Goal: Task Accomplishment & Management: Use online tool/utility

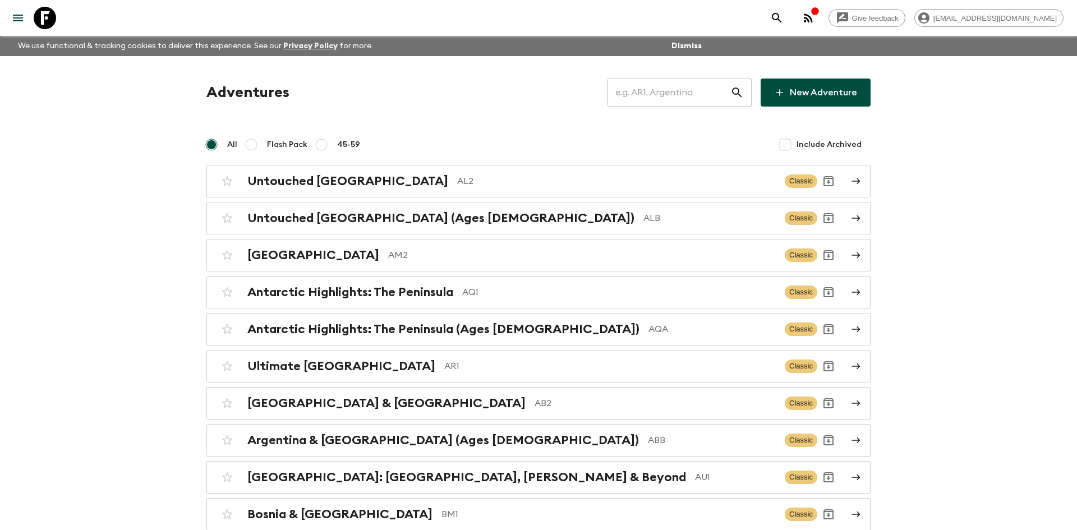
click at [631, 95] on input "text" at bounding box center [669, 92] width 123 height 31
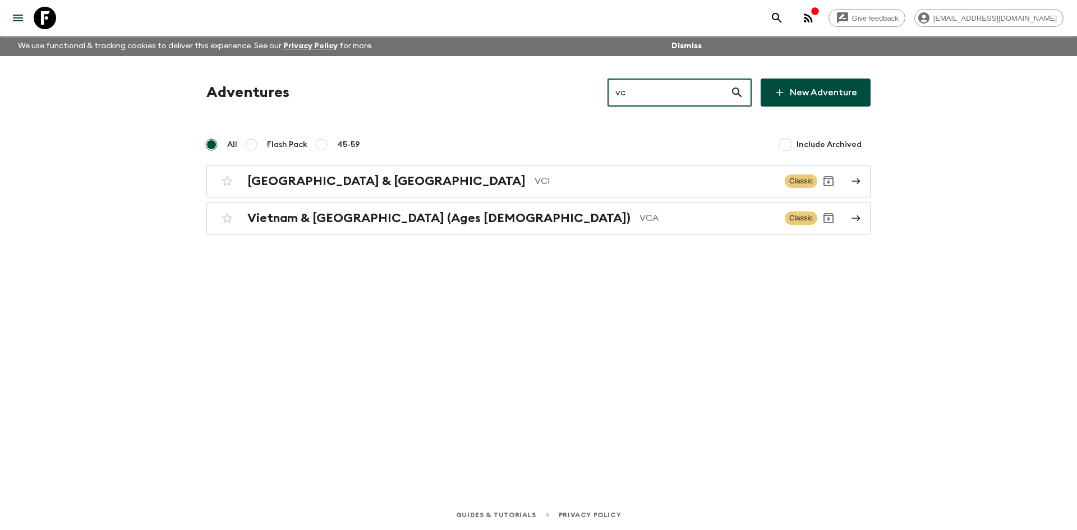
type input "vc1"
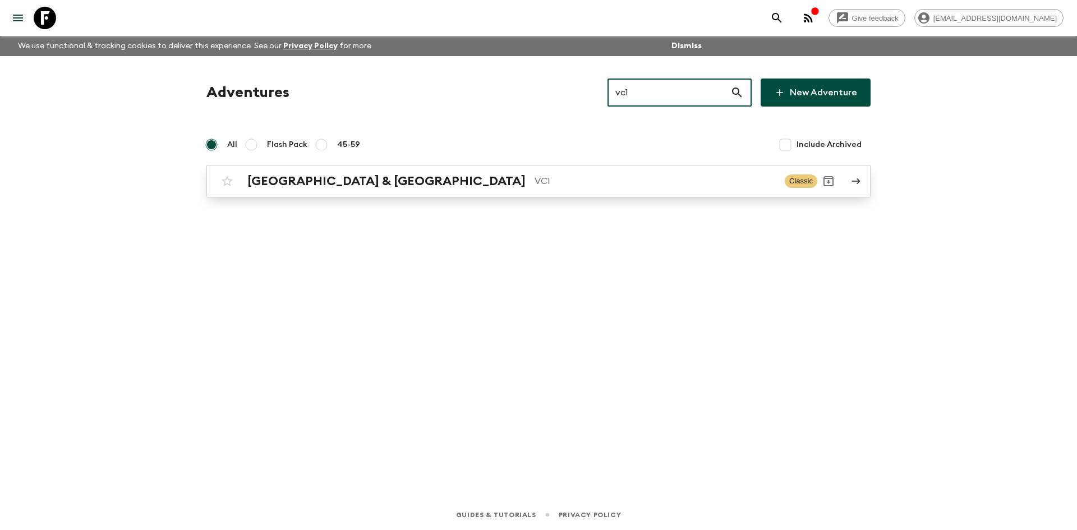
click at [475, 169] on link "Vietnam & Cambodia VC1 Classic" at bounding box center [538, 181] width 664 height 33
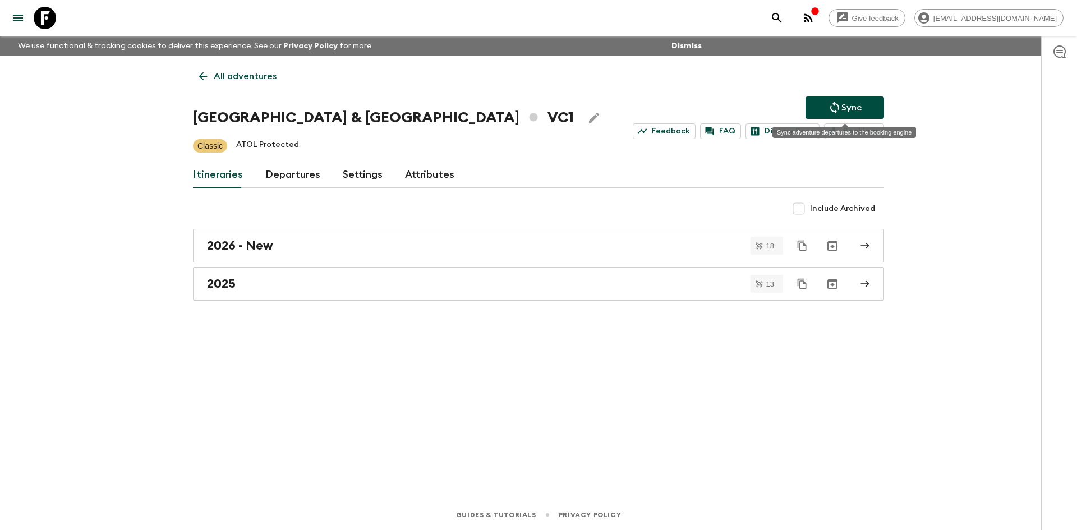
click at [850, 101] on p "Sync" at bounding box center [852, 107] width 20 height 13
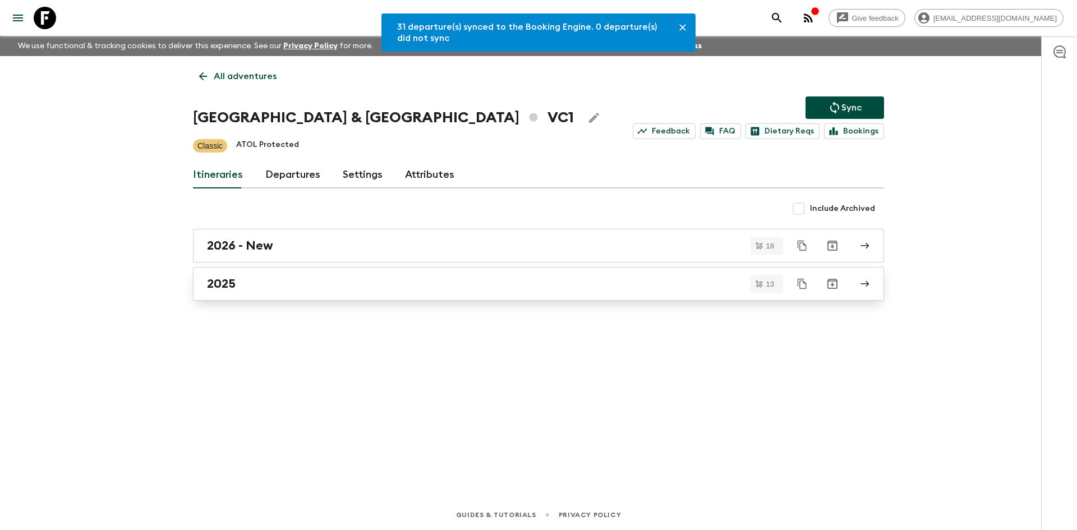
click at [260, 280] on div "2025" at bounding box center [528, 284] width 642 height 15
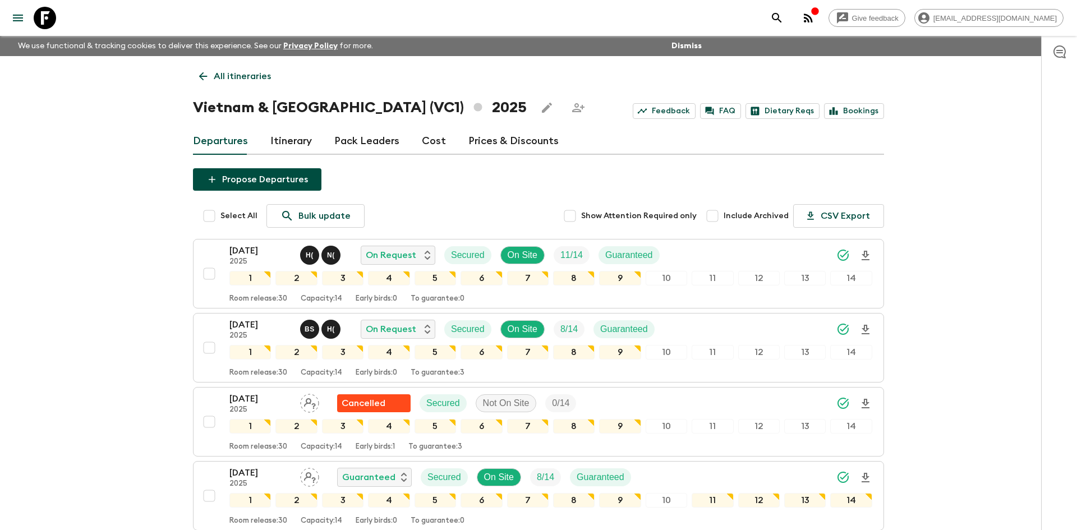
click at [243, 80] on p "All itineraries" at bounding box center [242, 76] width 57 height 13
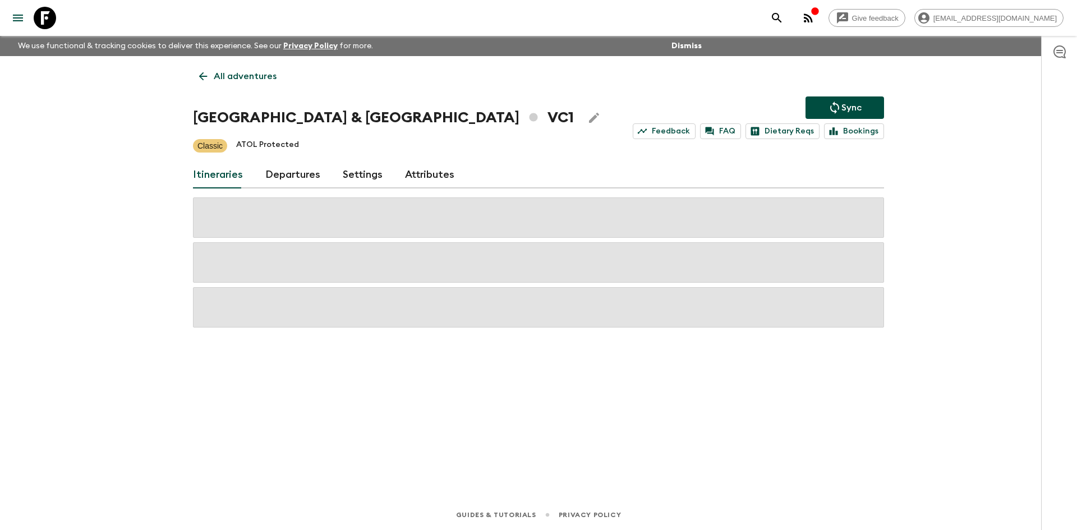
click at [243, 80] on p "All adventures" at bounding box center [245, 76] width 63 height 13
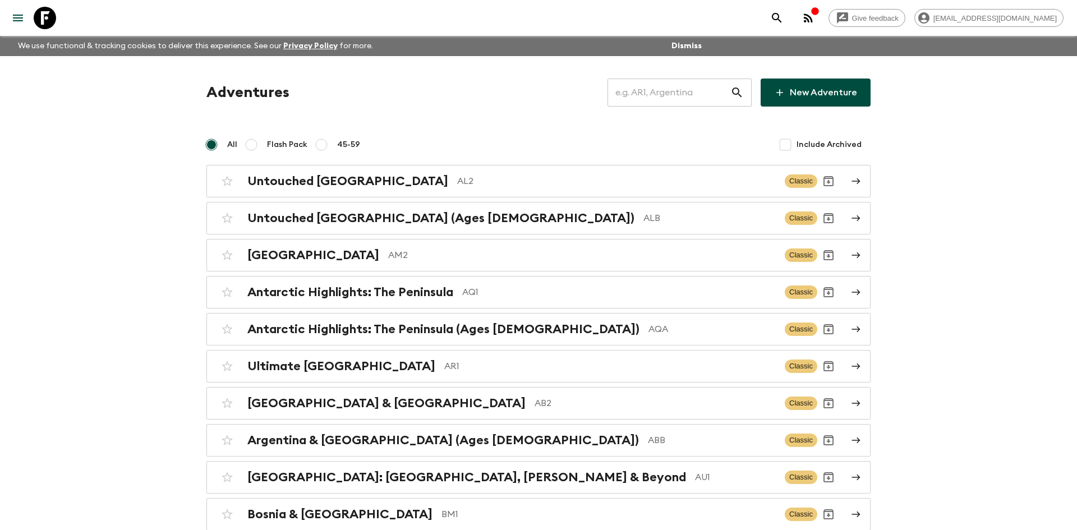
click at [648, 93] on input "text" at bounding box center [669, 92] width 123 height 31
type input "co1"
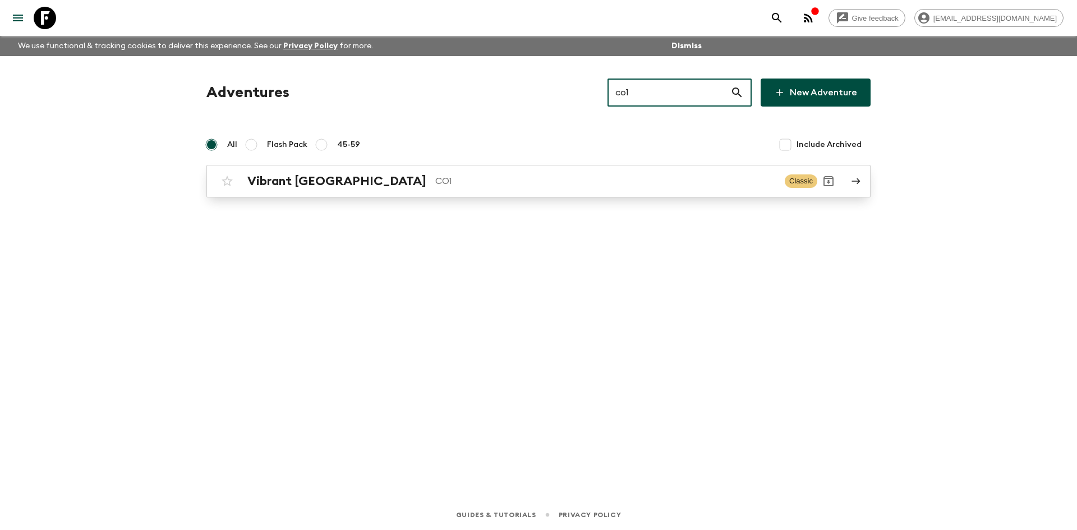
click at [328, 187] on h2 "Vibrant [GEOGRAPHIC_DATA]" at bounding box center [336, 181] width 179 height 15
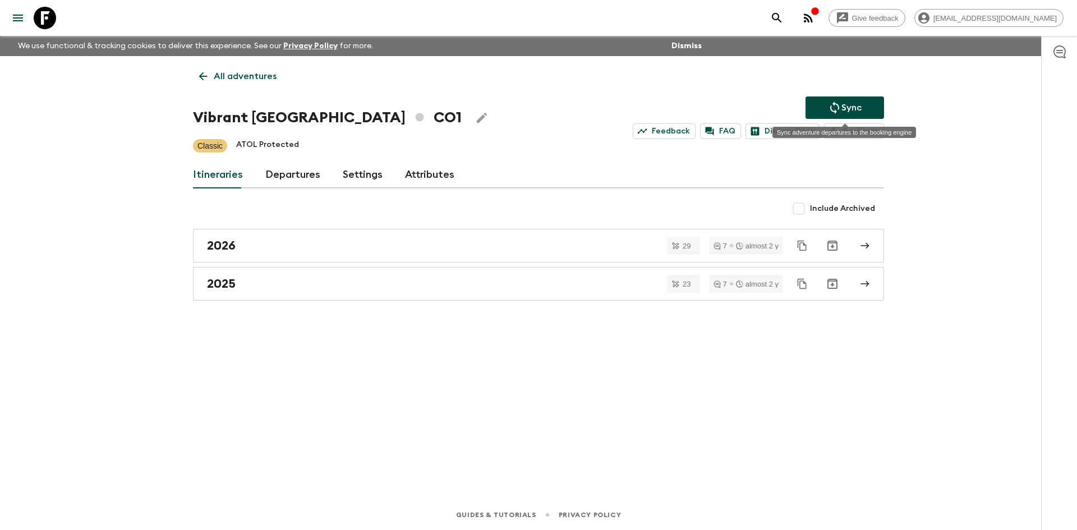
click at [870, 104] on button "Sync" at bounding box center [845, 107] width 79 height 22
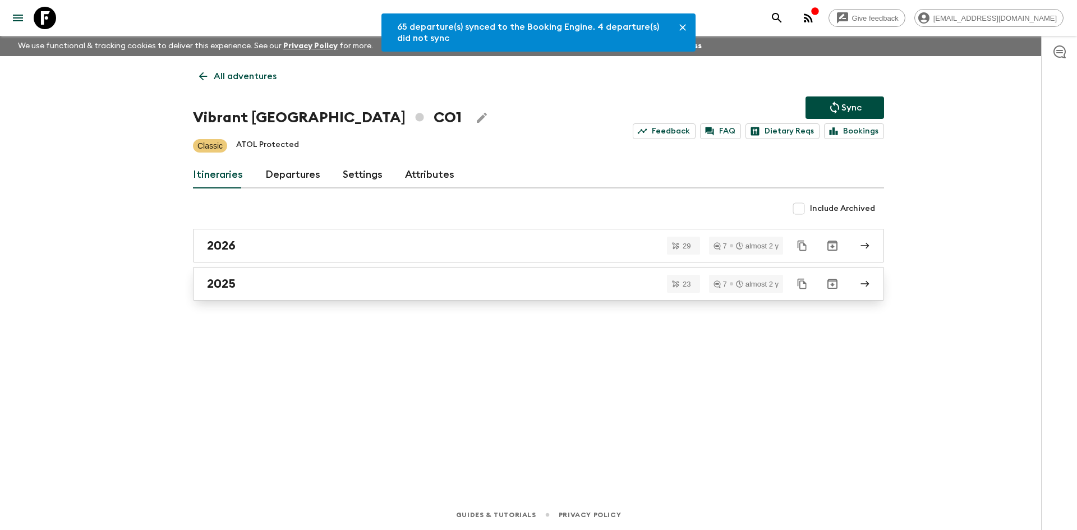
click at [268, 278] on div "2025" at bounding box center [528, 284] width 642 height 15
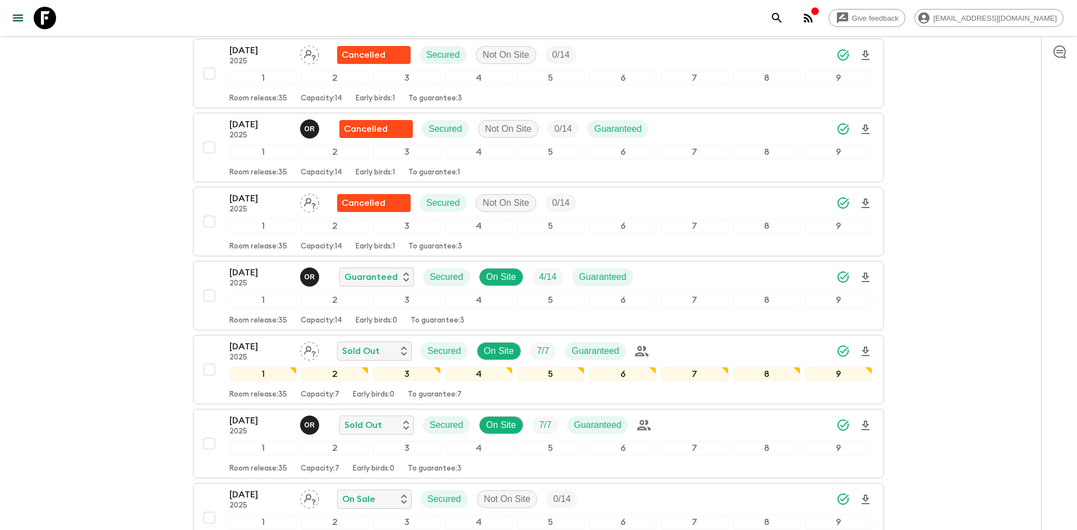
scroll to position [792, 0]
click at [868, 278] on icon "Download Onboarding" at bounding box center [865, 278] width 13 height 13
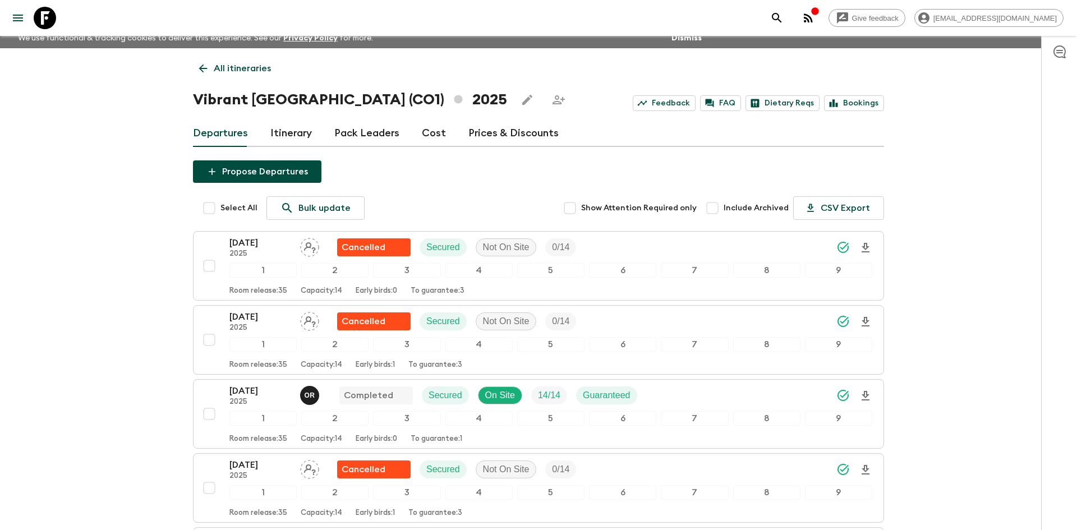
scroll to position [0, 0]
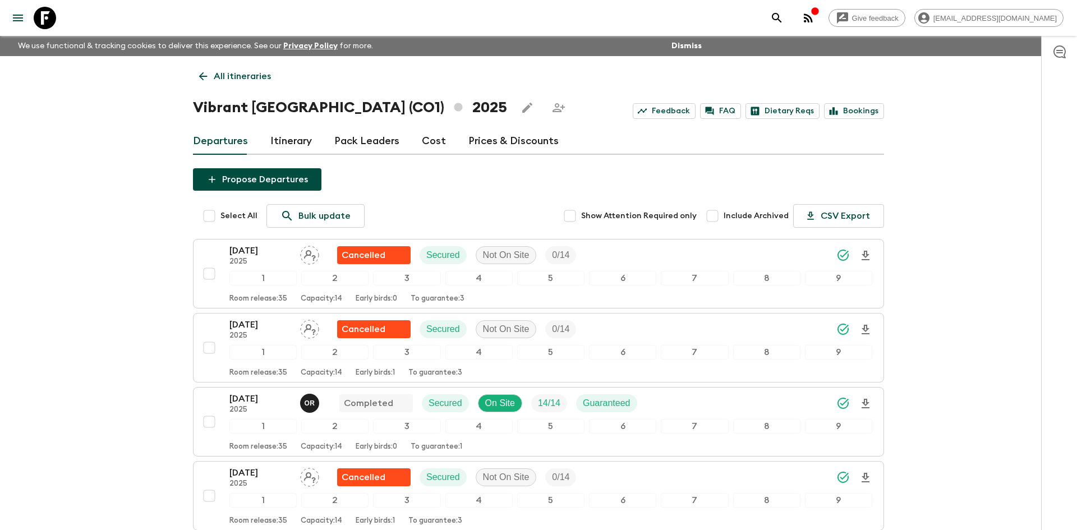
click at [236, 78] on p "All itineraries" at bounding box center [242, 76] width 57 height 13
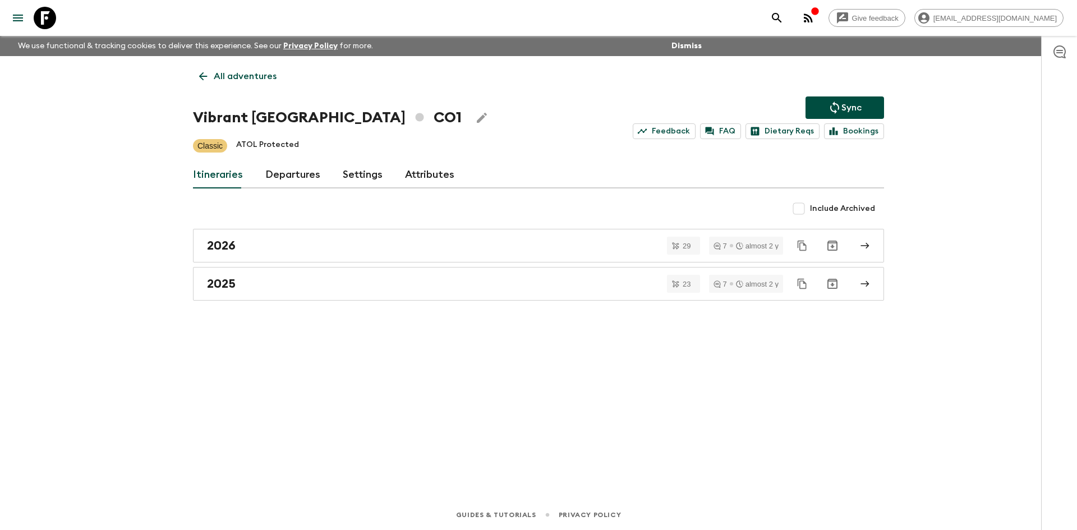
click at [236, 78] on p "All adventures" at bounding box center [245, 76] width 63 height 13
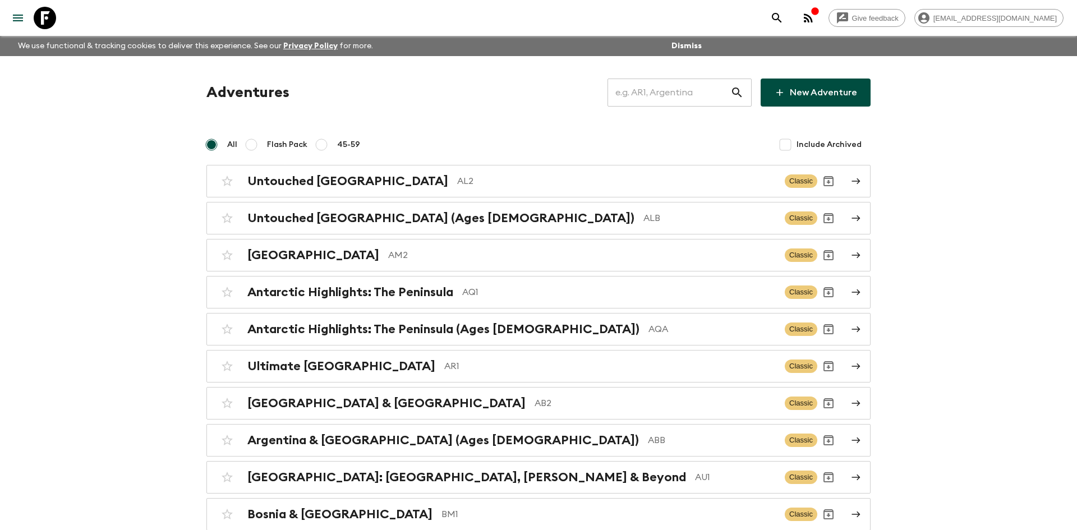
click at [634, 97] on input "text" at bounding box center [669, 92] width 123 height 31
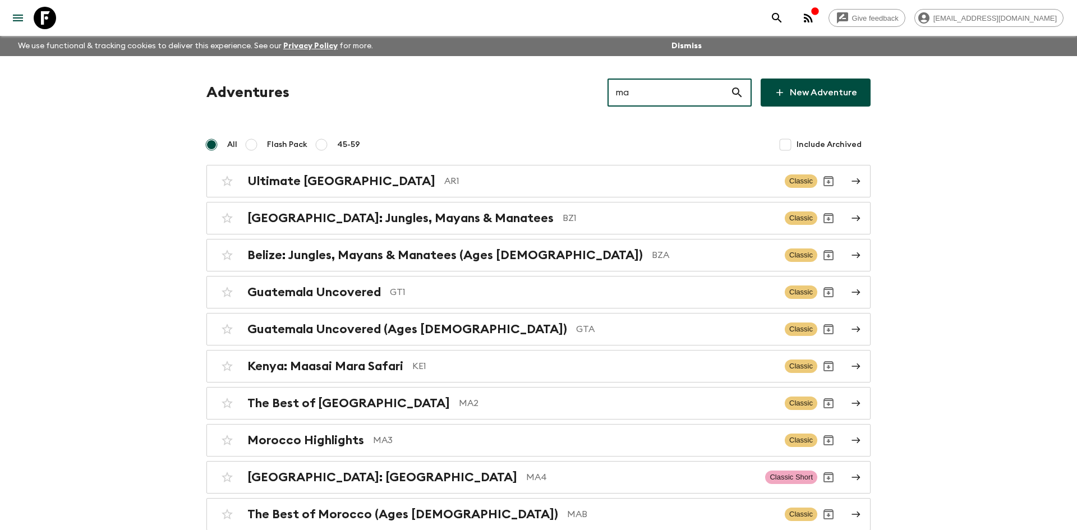
type input "ma2"
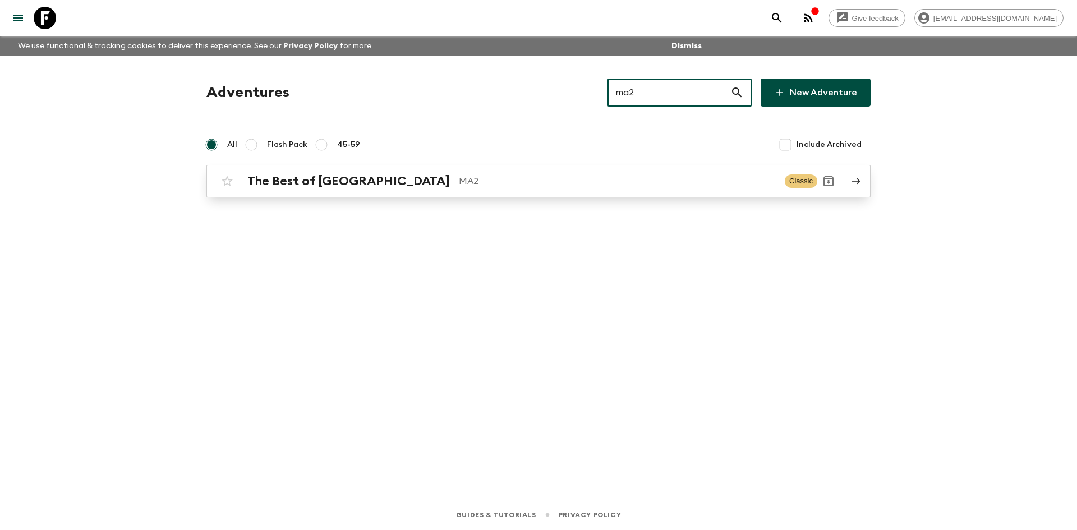
click at [459, 181] on p "MA2" at bounding box center [617, 180] width 317 height 13
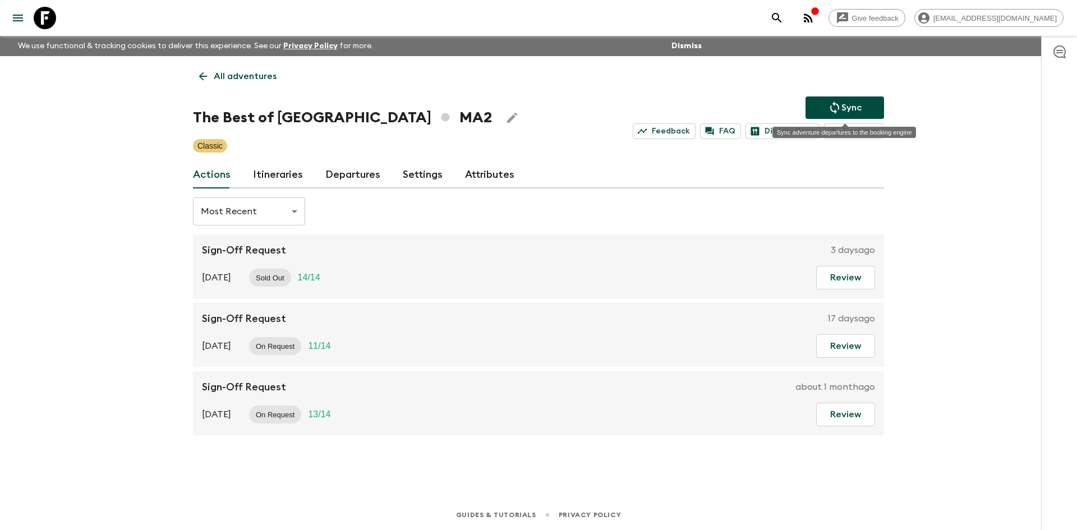
click at [835, 111] on icon "Sync adventure departures to the booking engine" at bounding box center [834, 108] width 9 height 12
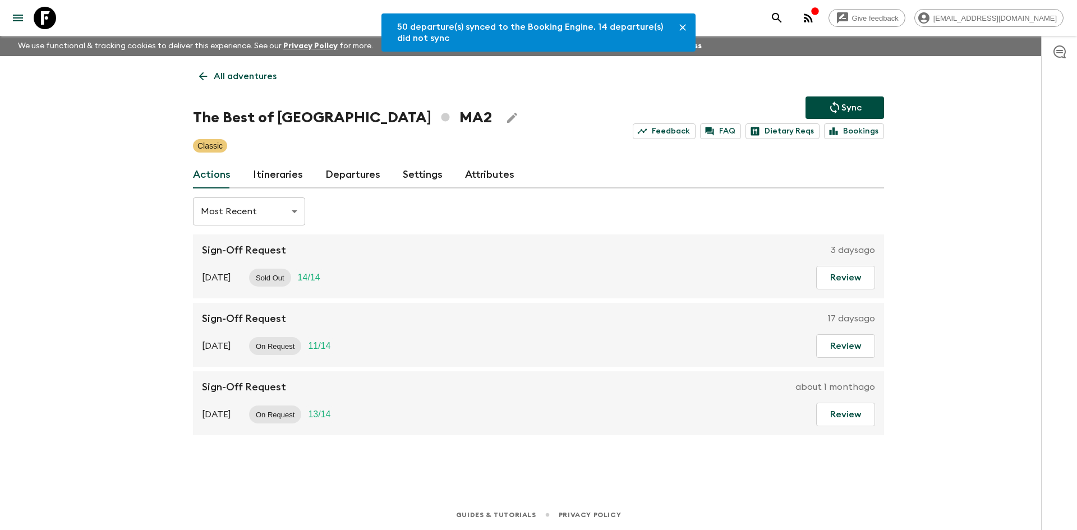
click at [352, 172] on link "Departures" at bounding box center [352, 175] width 55 height 27
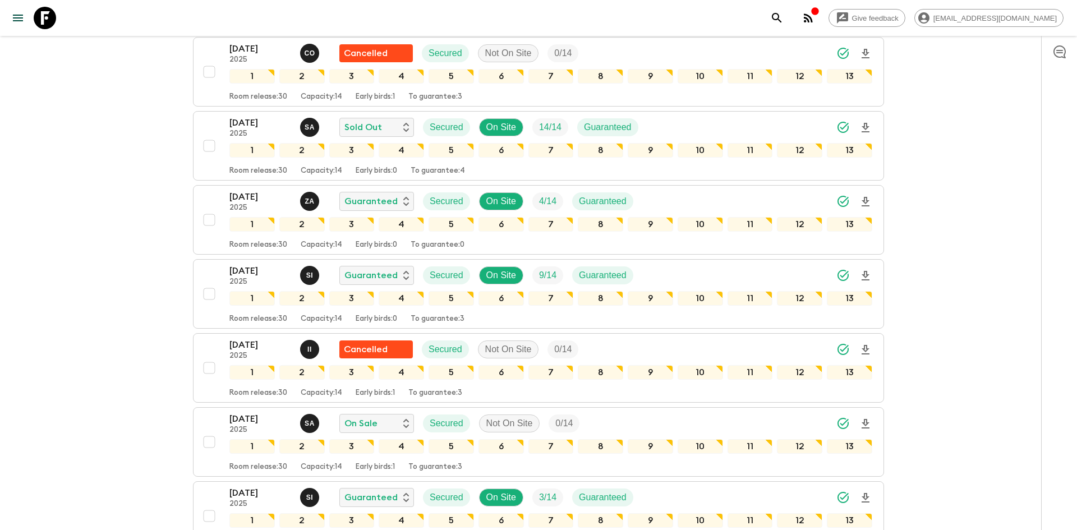
scroll to position [2288, 0]
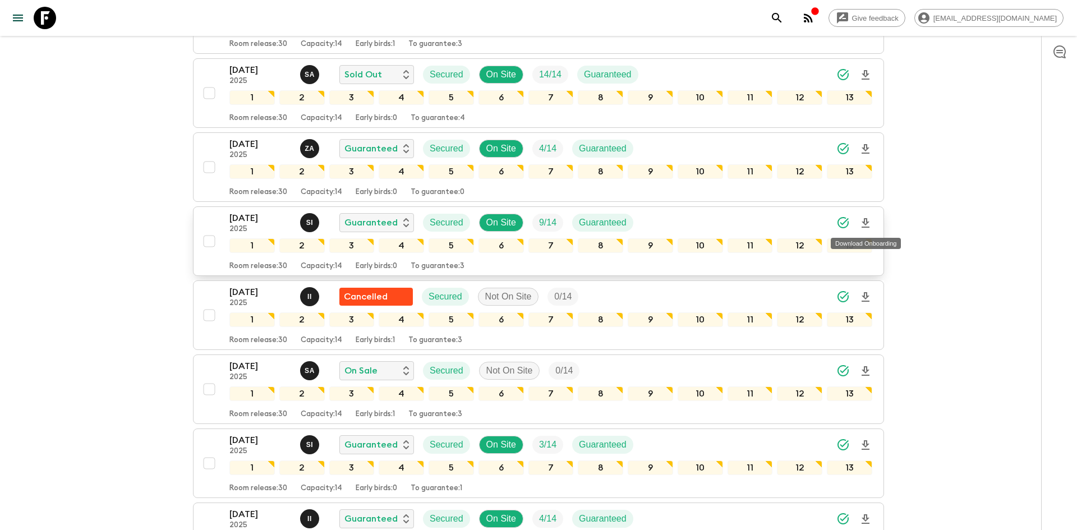
click at [864, 222] on icon "Download Onboarding" at bounding box center [866, 223] width 8 height 10
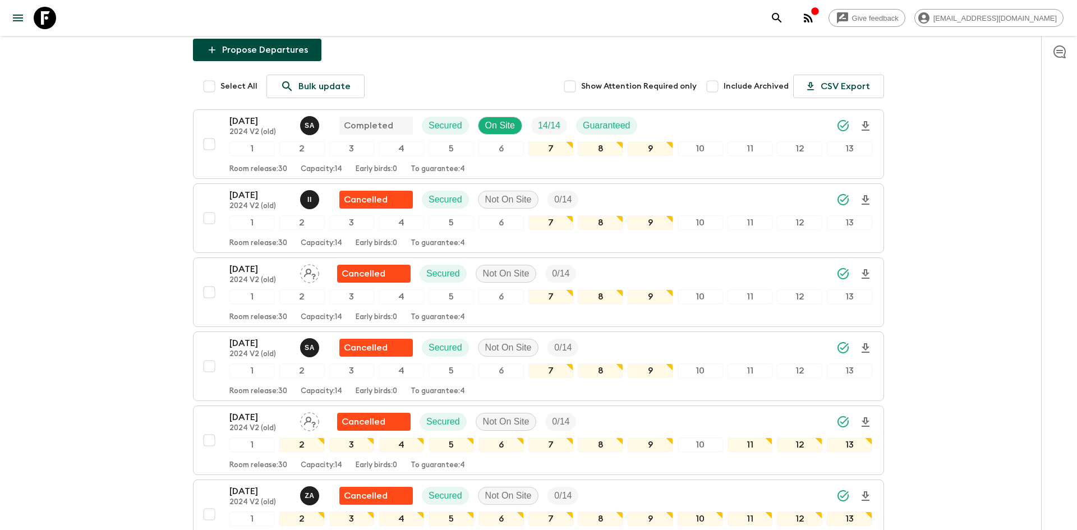
scroll to position [0, 0]
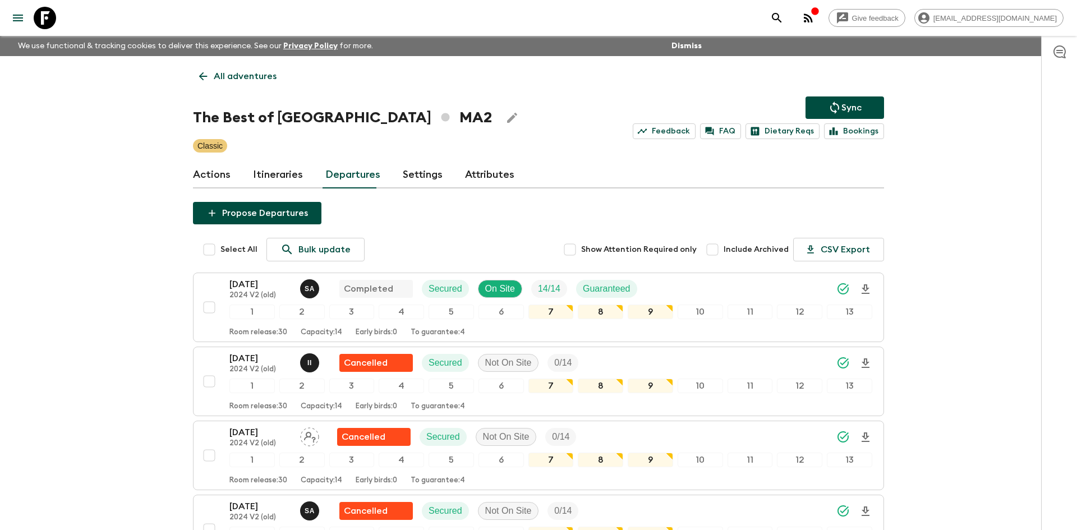
click at [251, 72] on p "All adventures" at bounding box center [245, 76] width 63 height 13
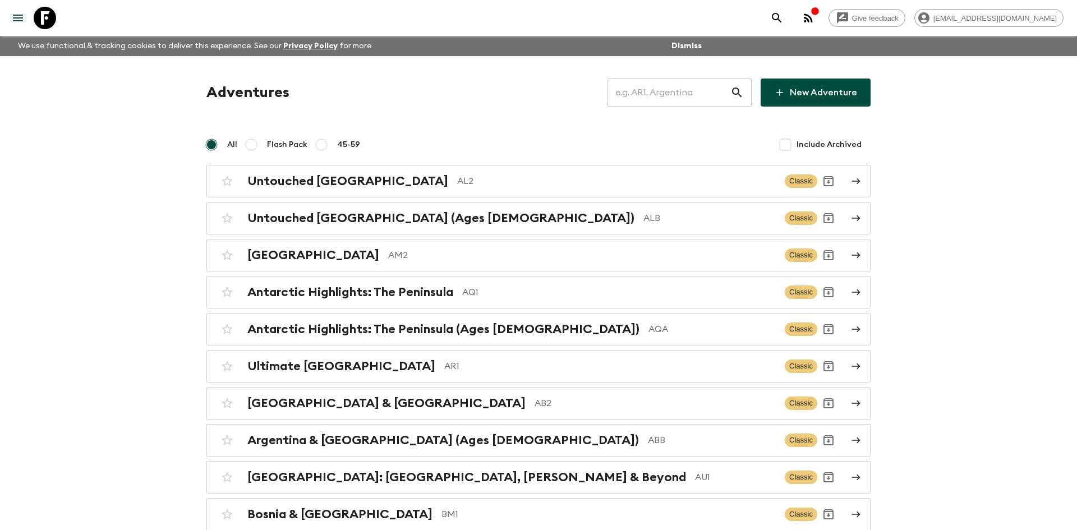
click at [639, 89] on input "text" at bounding box center [669, 92] width 123 height 31
type input "ega"
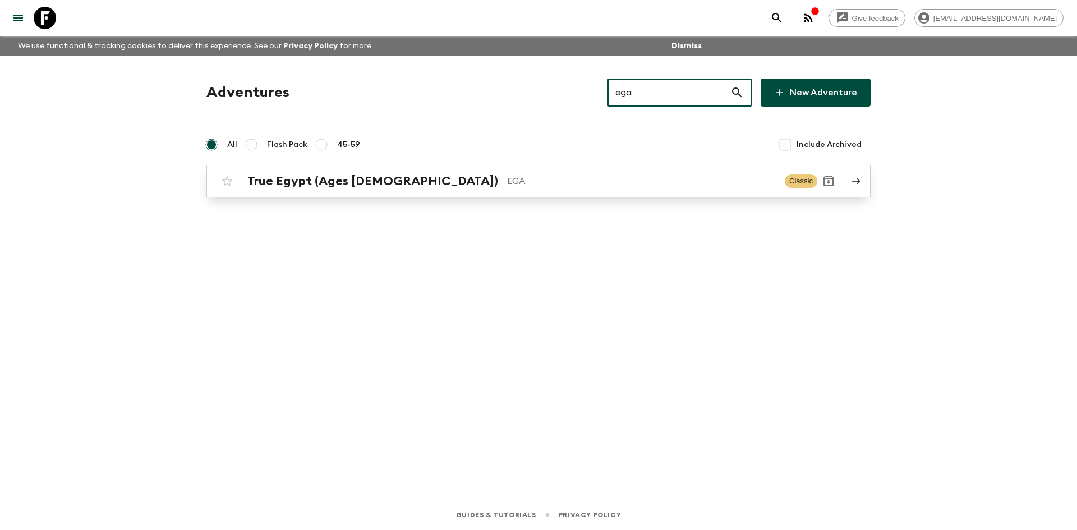
click at [346, 174] on h2 "True Egypt (Ages [DEMOGRAPHIC_DATA])" at bounding box center [372, 181] width 251 height 15
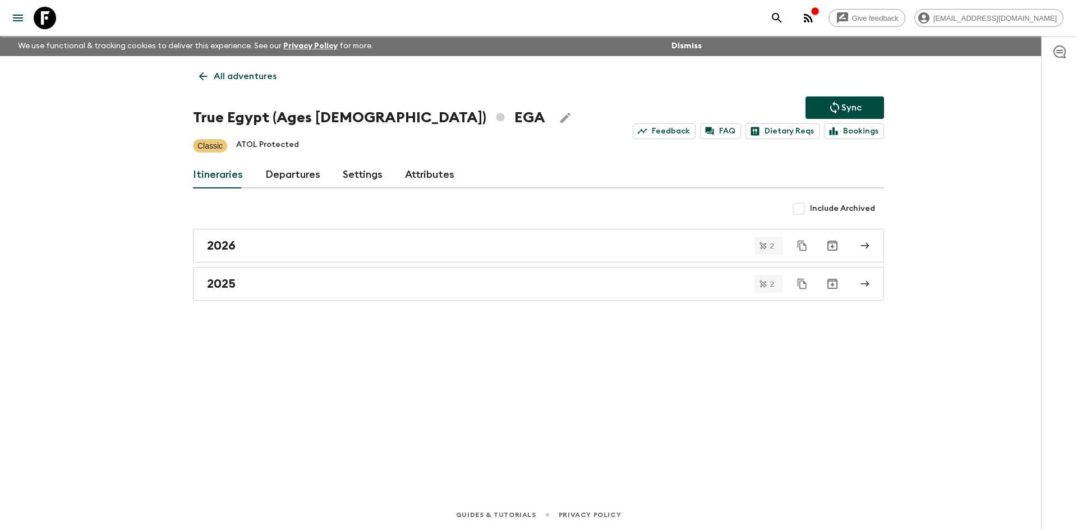
click at [845, 103] on p "Sync" at bounding box center [852, 107] width 20 height 13
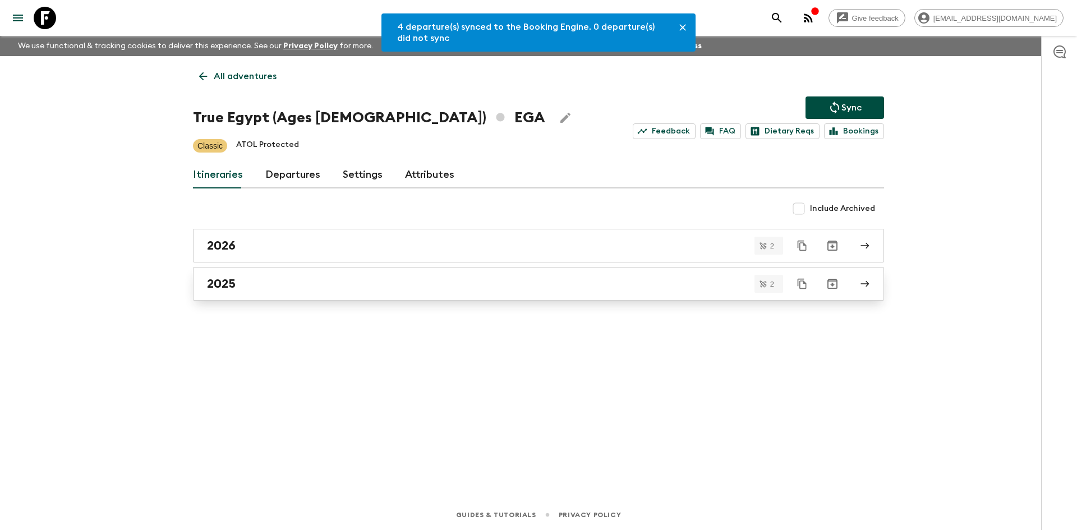
click at [248, 286] on div "2025" at bounding box center [528, 284] width 642 height 15
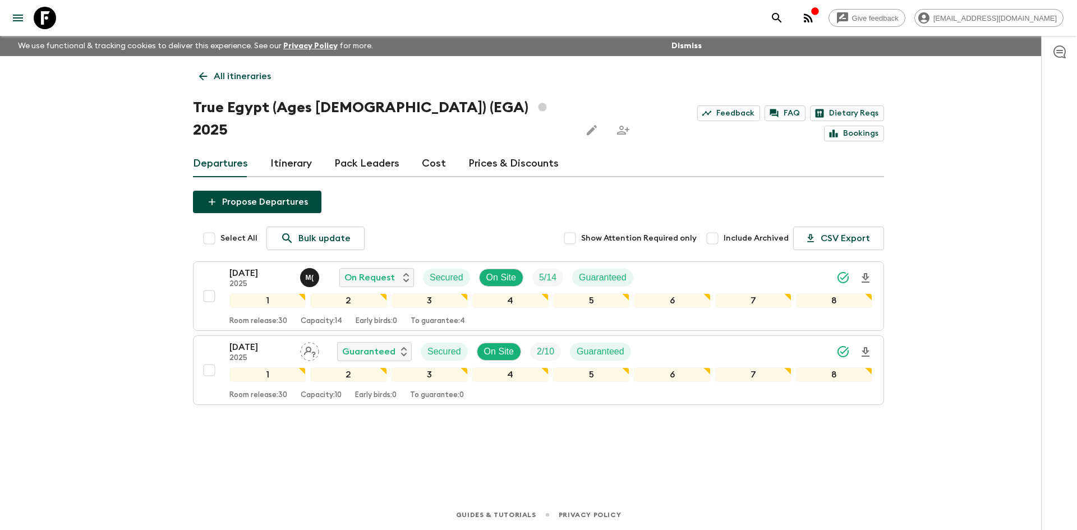
click at [248, 286] on div "[DATE] 2025 M ( On Request Secured On Site 5 / 14 Guaranteed 1 2 3 4 5 6 7 8 Ro…" at bounding box center [550, 295] width 643 height 59
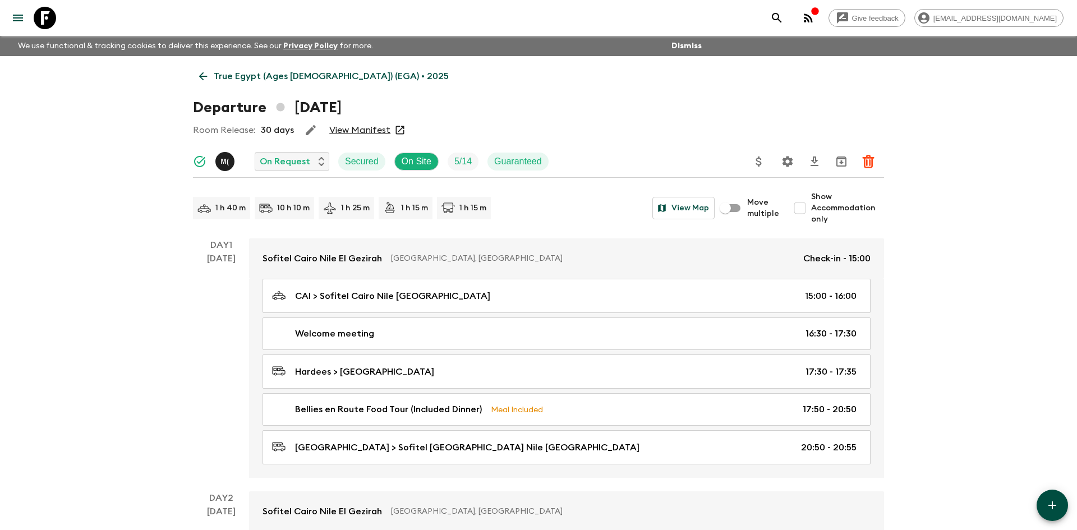
click at [252, 77] on p "True Egypt (Ages [DEMOGRAPHIC_DATA]) (EGA) • 2025" at bounding box center [331, 76] width 235 height 13
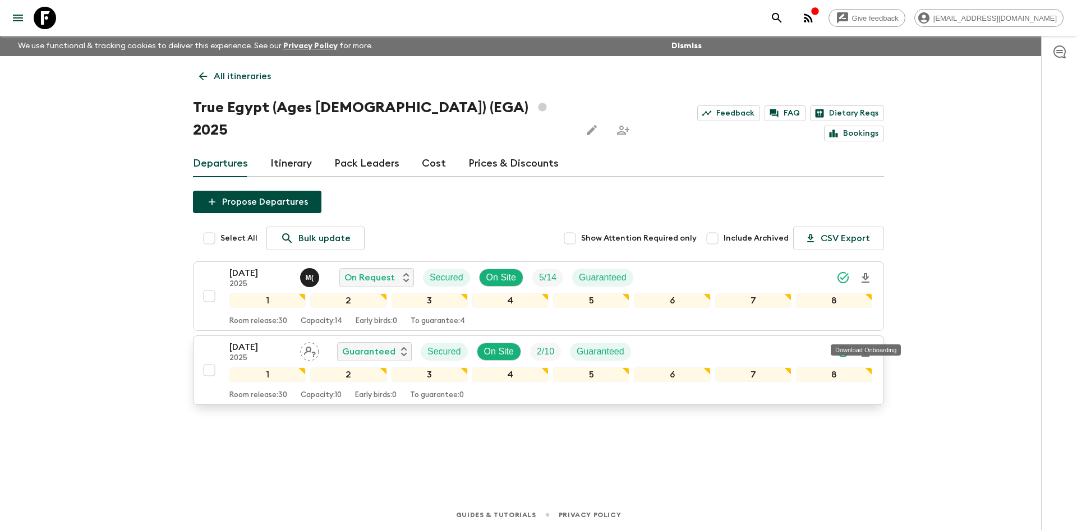
click at [867, 347] on icon "Download Onboarding" at bounding box center [866, 352] width 8 height 10
click at [247, 79] on p "All itineraries" at bounding box center [242, 76] width 57 height 13
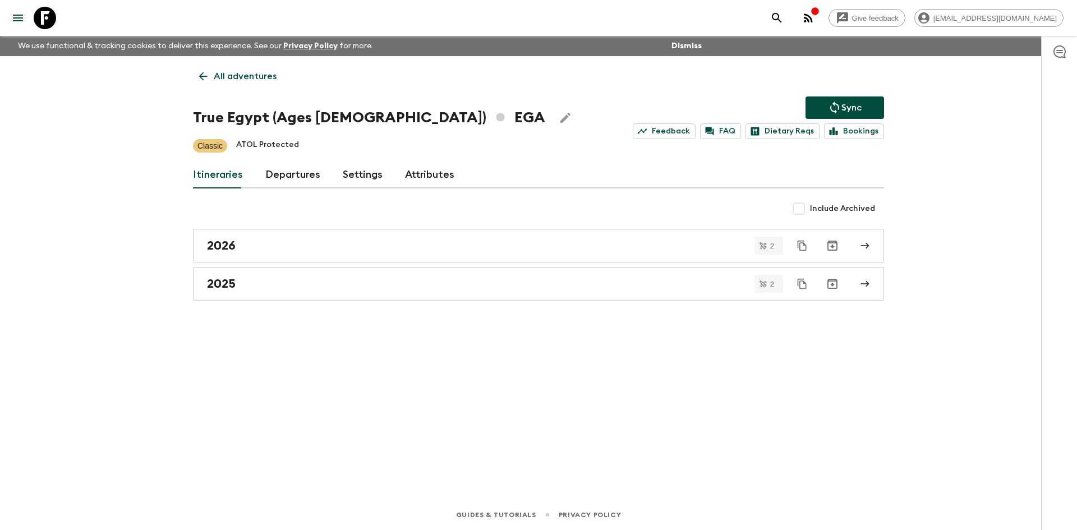
click at [247, 79] on p "All adventures" at bounding box center [245, 76] width 63 height 13
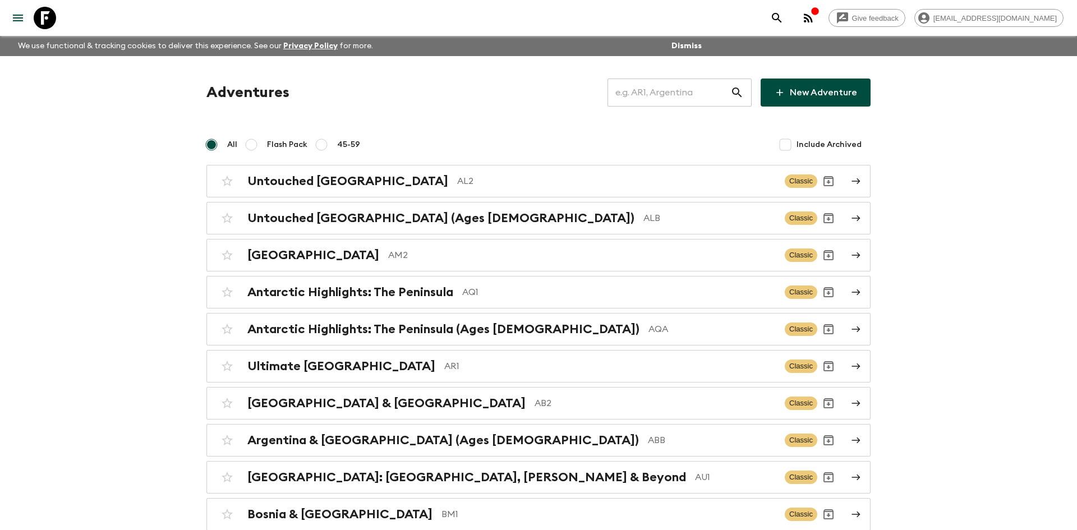
click at [668, 99] on input "text" at bounding box center [669, 92] width 123 height 31
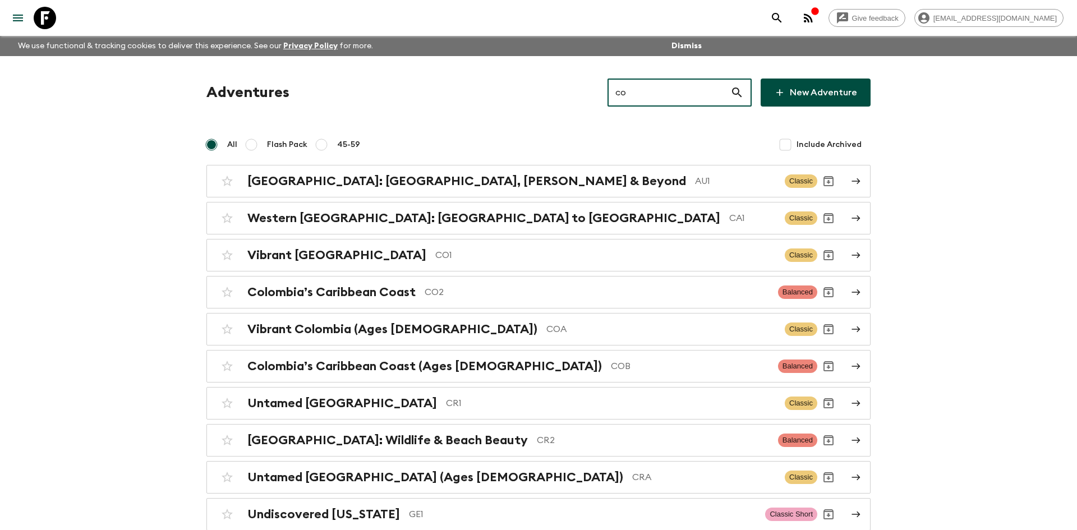
type input "cob"
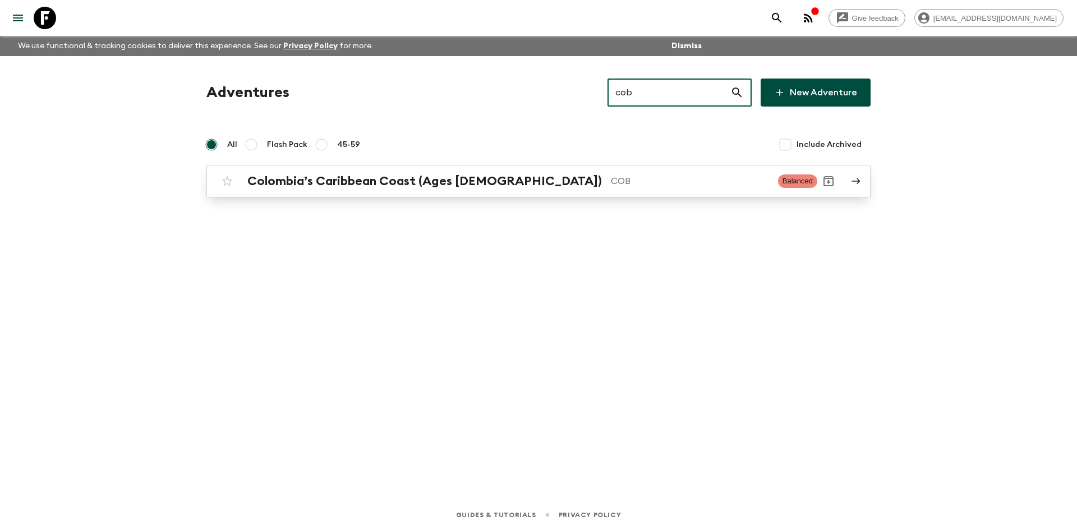
click at [475, 172] on div "Colombia’s Caribbean Coast (Ages [DEMOGRAPHIC_DATA]) COB Balanced" at bounding box center [516, 181] width 601 height 22
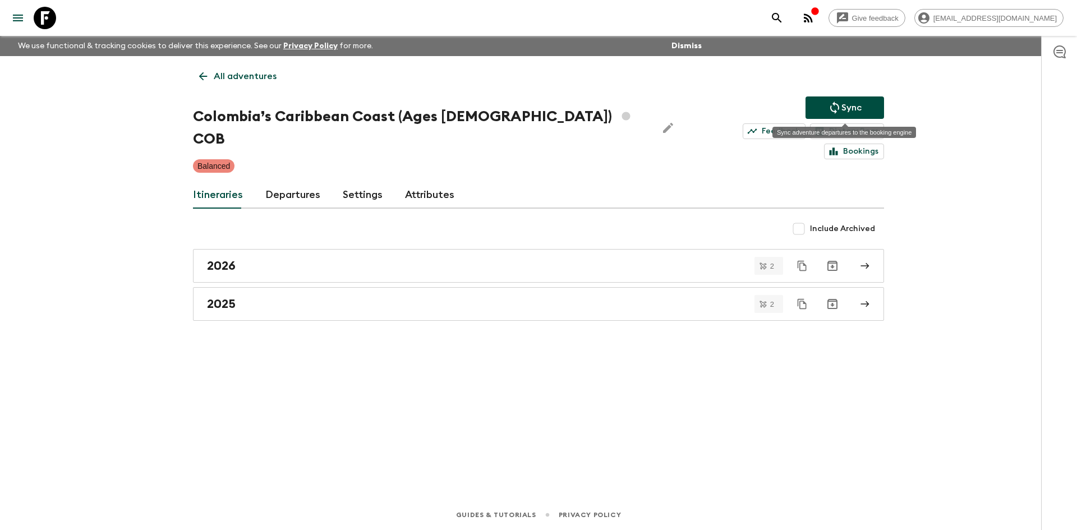
click at [825, 104] on button "Sync" at bounding box center [845, 107] width 79 height 22
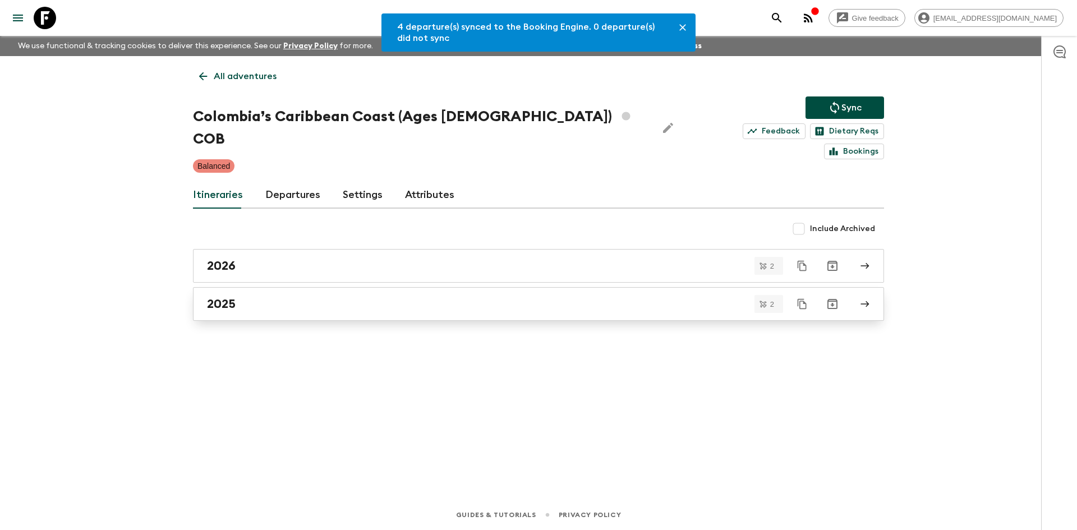
click at [269, 297] on div "2025" at bounding box center [528, 304] width 642 height 15
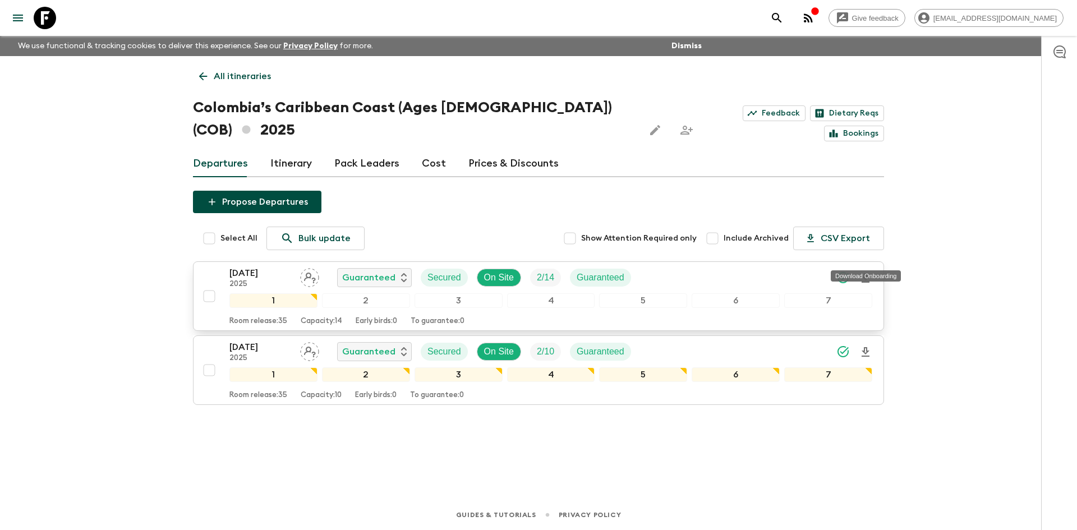
click at [866, 273] on icon "Download Onboarding" at bounding box center [866, 278] width 8 height 10
click at [263, 71] on p "All itineraries" at bounding box center [242, 76] width 57 height 13
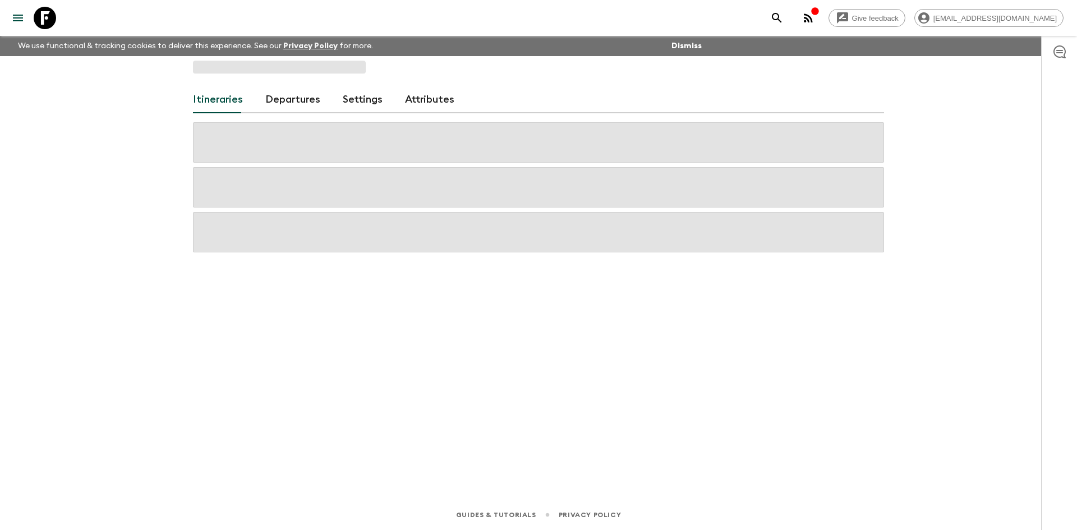
click at [263, 71] on span at bounding box center [279, 67] width 173 height 13
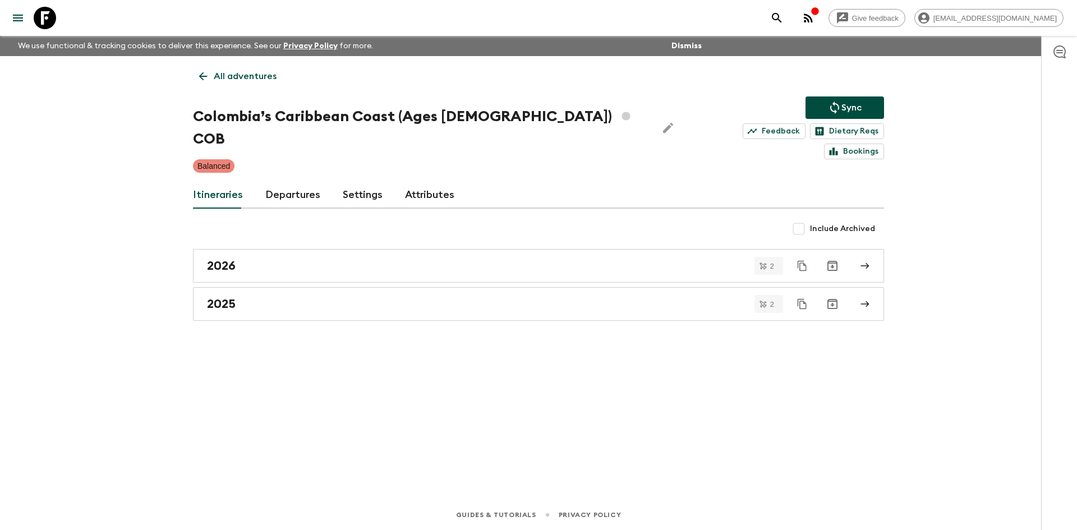
click at [263, 71] on p "All adventures" at bounding box center [245, 76] width 63 height 13
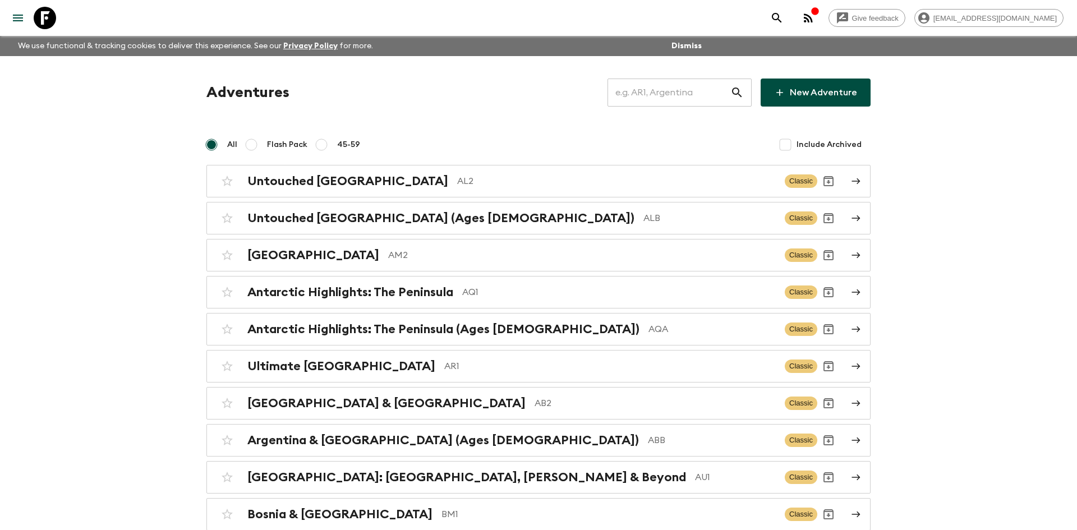
click at [696, 94] on input "text" at bounding box center [669, 92] width 123 height 31
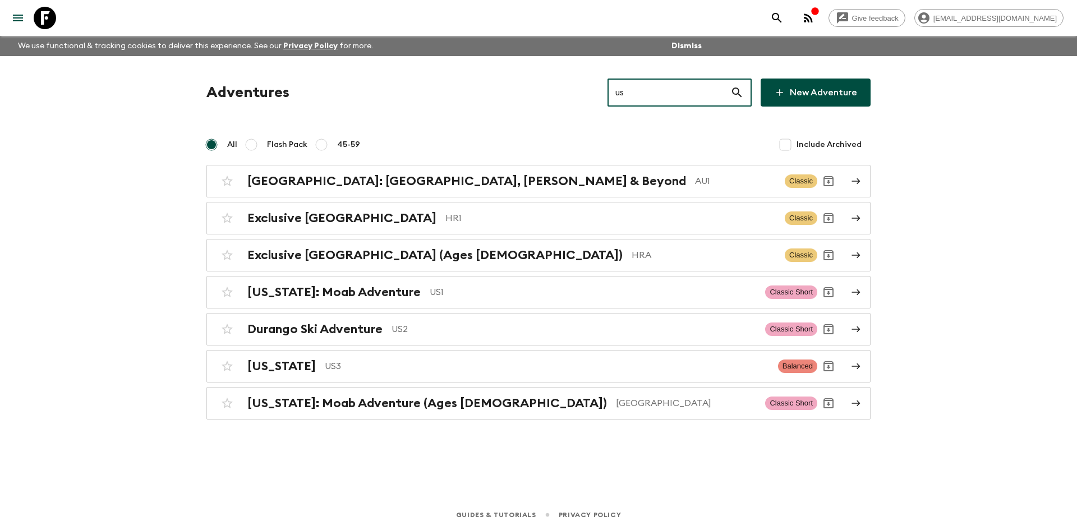
type input "us1"
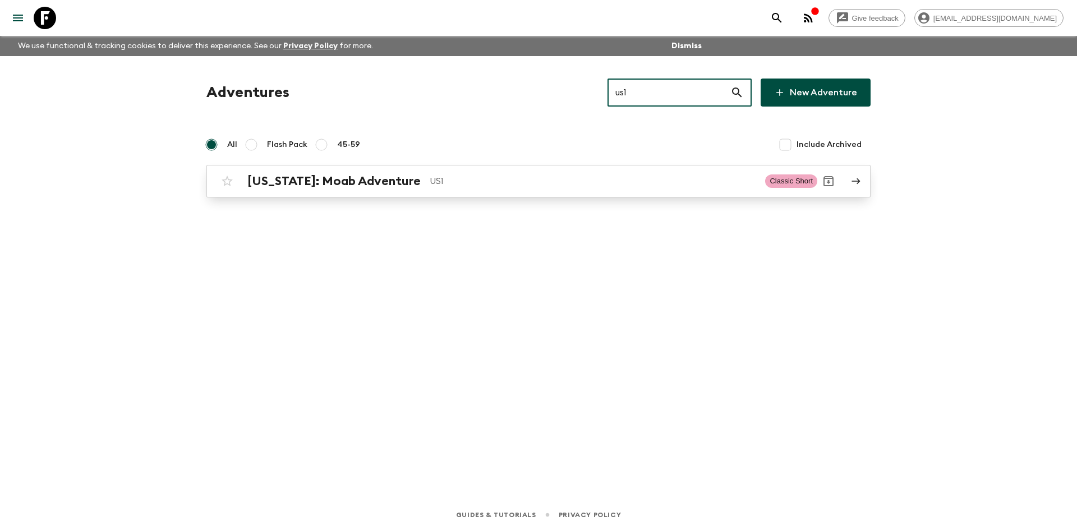
click at [437, 168] on link "[US_STATE]: Moab Adventure US1 Classic Short" at bounding box center [538, 181] width 664 height 33
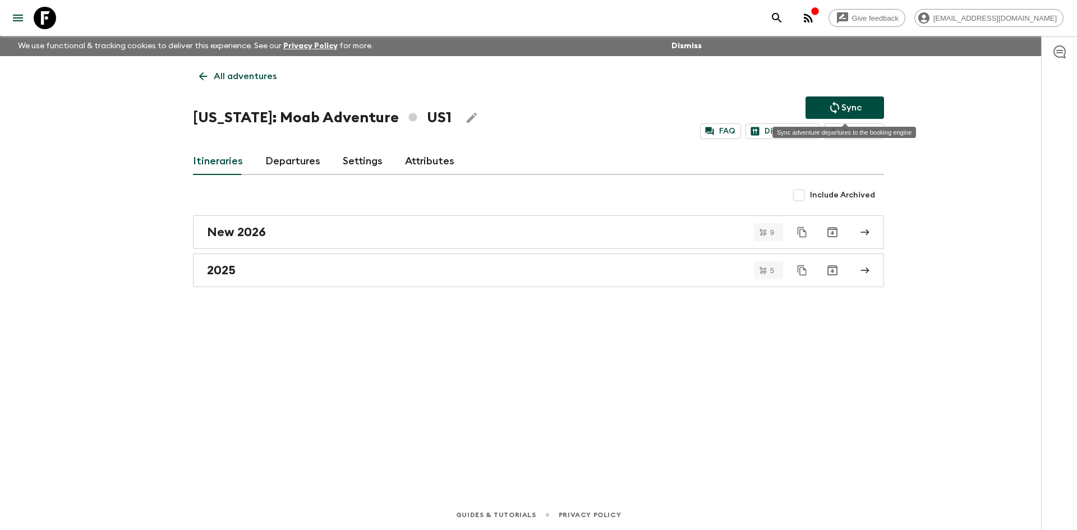
click at [845, 106] on p "Sync" at bounding box center [852, 107] width 20 height 13
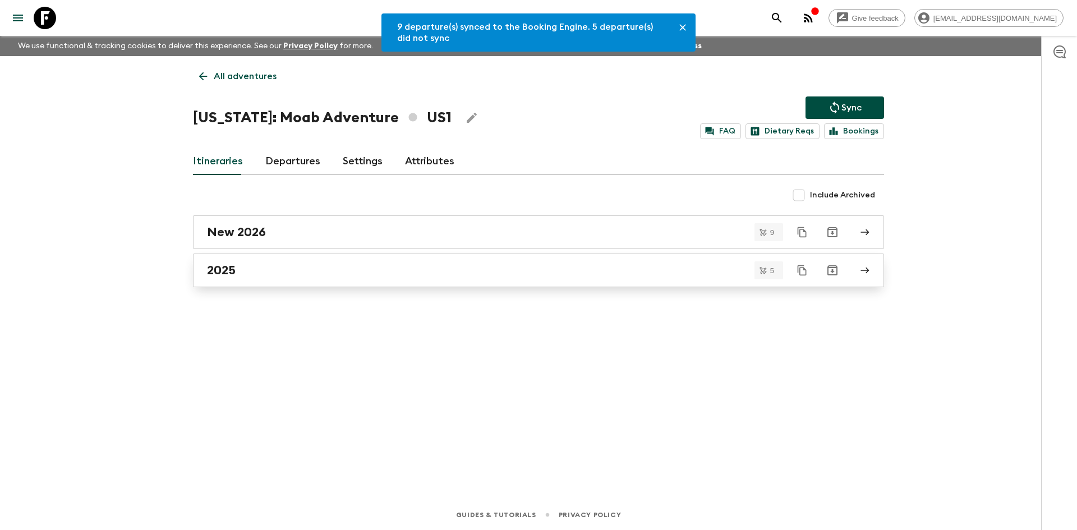
click at [268, 268] on div "2025" at bounding box center [528, 270] width 642 height 15
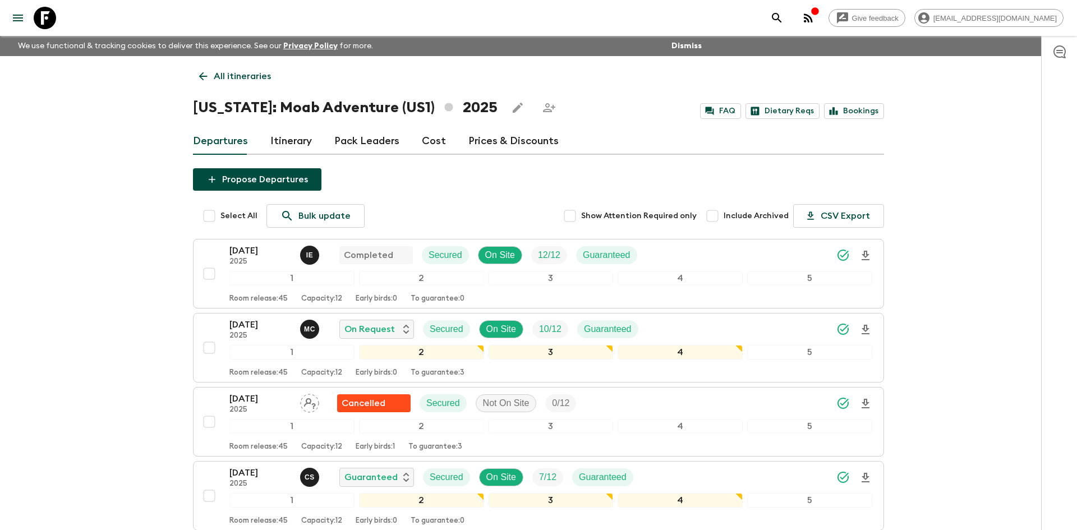
click at [225, 81] on p "All itineraries" at bounding box center [242, 76] width 57 height 13
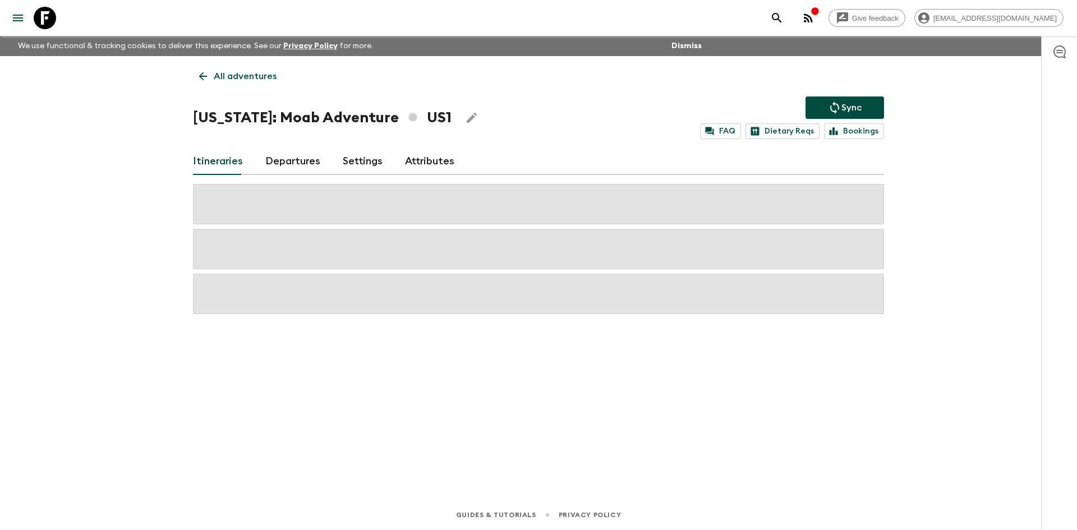
click at [225, 81] on p "All adventures" at bounding box center [245, 76] width 63 height 13
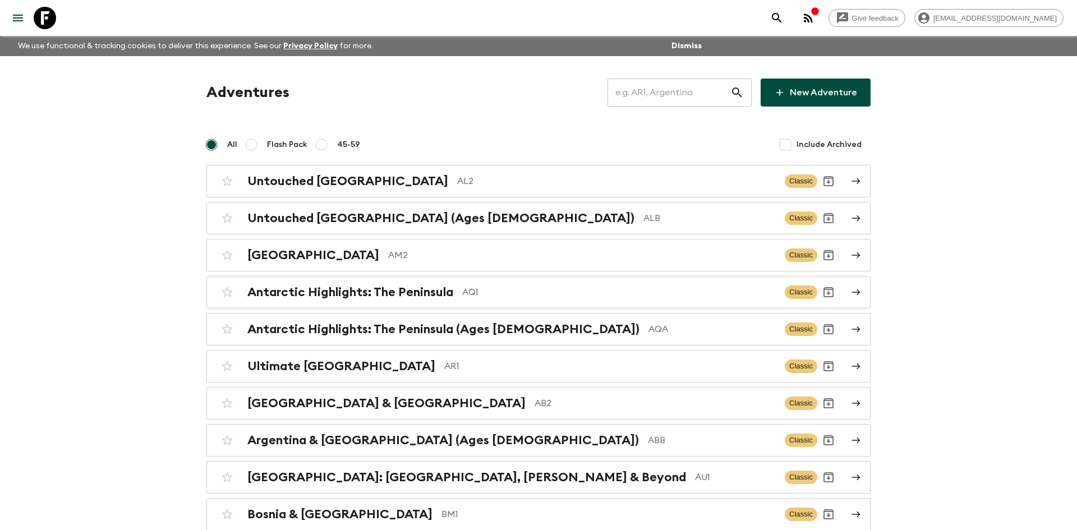
click at [668, 95] on input "text" at bounding box center [669, 92] width 123 height 31
click at [677, 95] on input "text" at bounding box center [669, 92] width 123 height 31
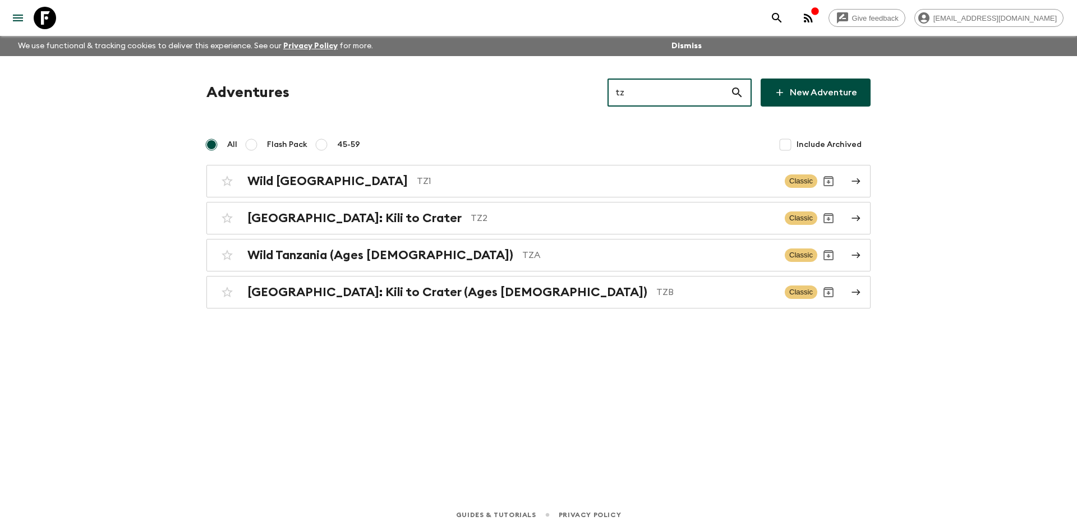
type input "tz1"
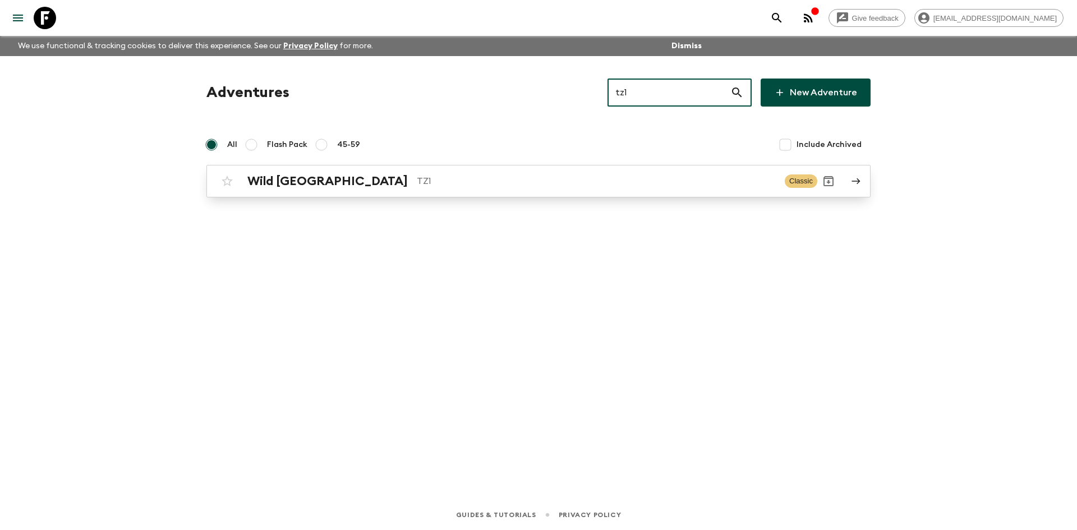
click at [338, 193] on link "Wild Tanzania TZ1 Classic" at bounding box center [538, 181] width 664 height 33
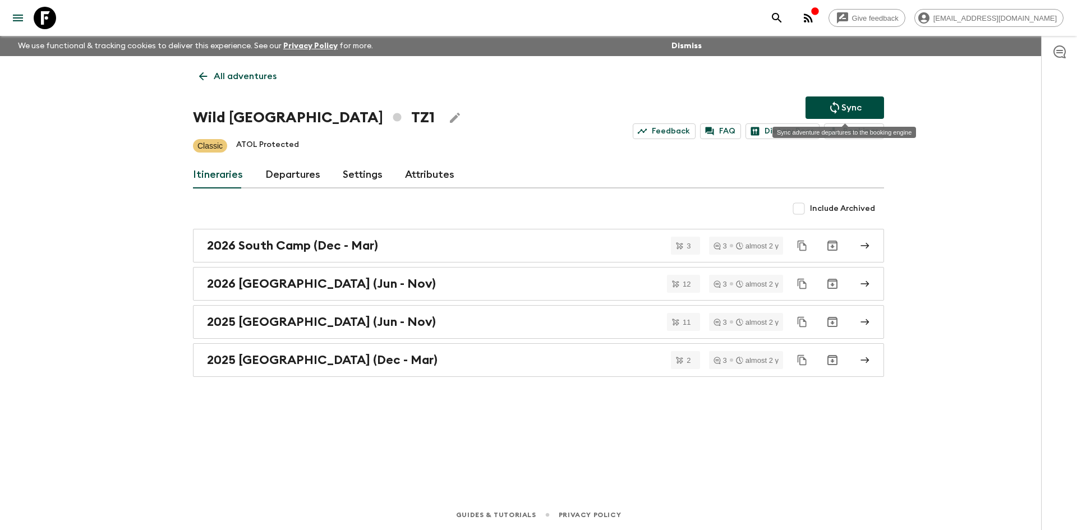
click at [818, 103] on button "Sync" at bounding box center [845, 107] width 79 height 22
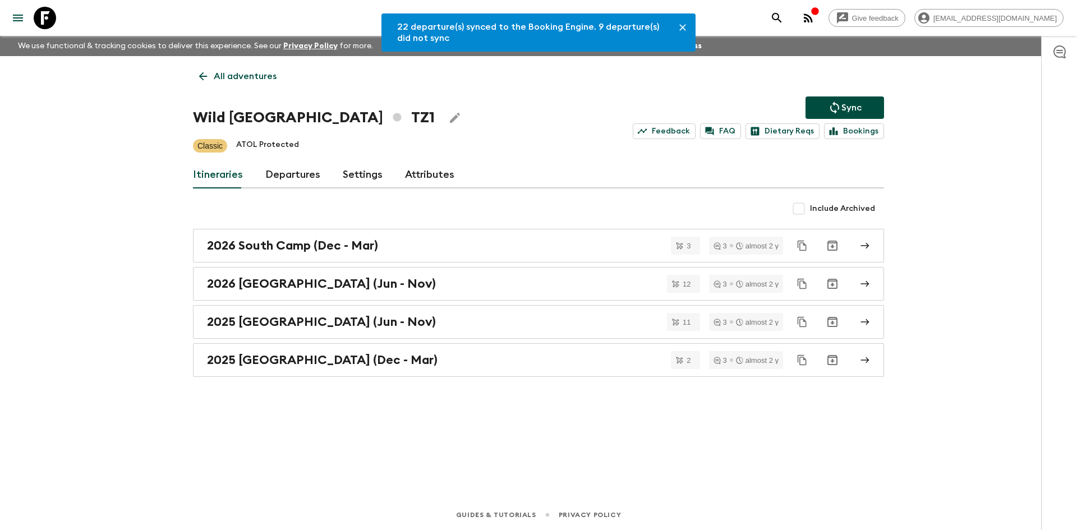
click at [298, 177] on link "Departures" at bounding box center [292, 175] width 55 height 27
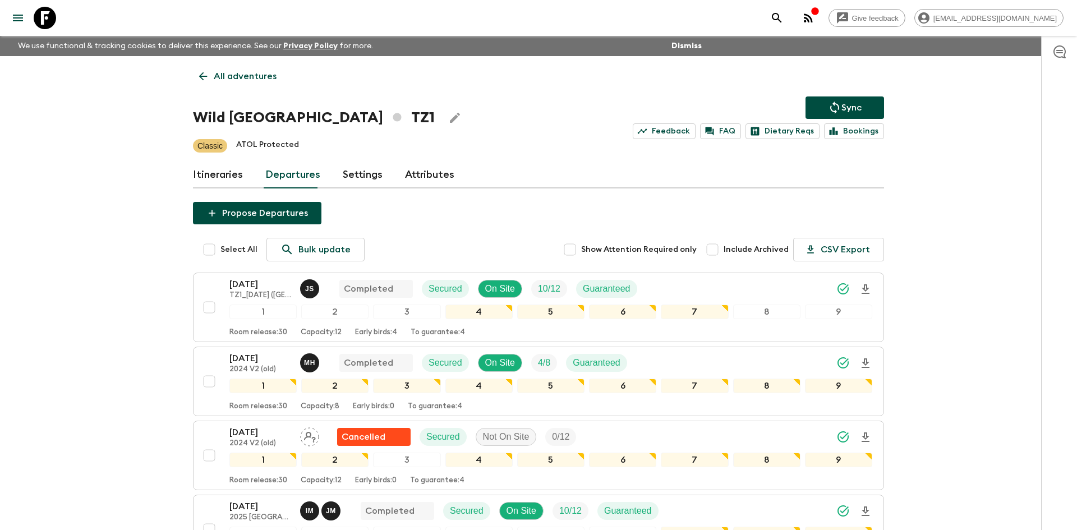
click at [232, 76] on p "All adventures" at bounding box center [245, 76] width 63 height 13
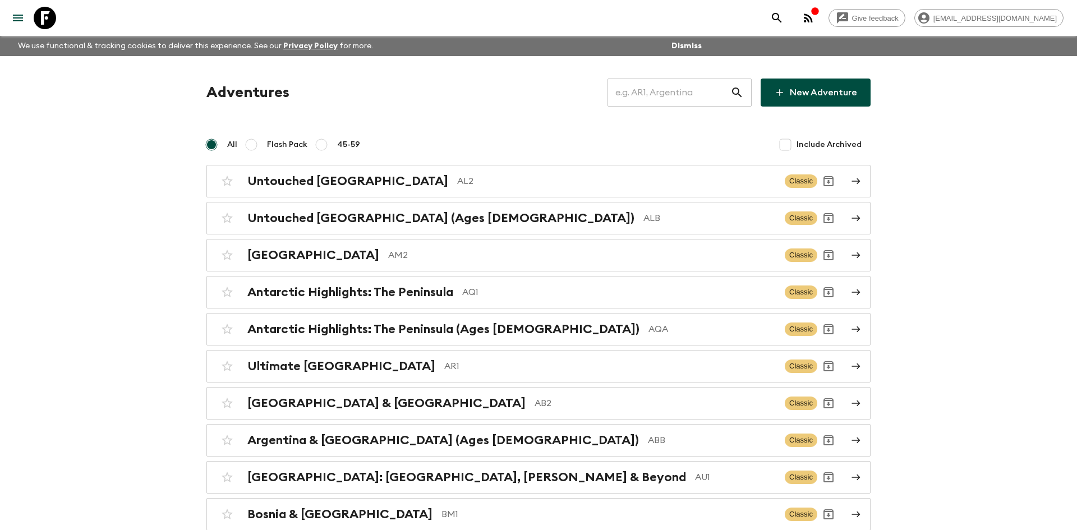
click at [639, 94] on input "text" at bounding box center [669, 92] width 123 height 31
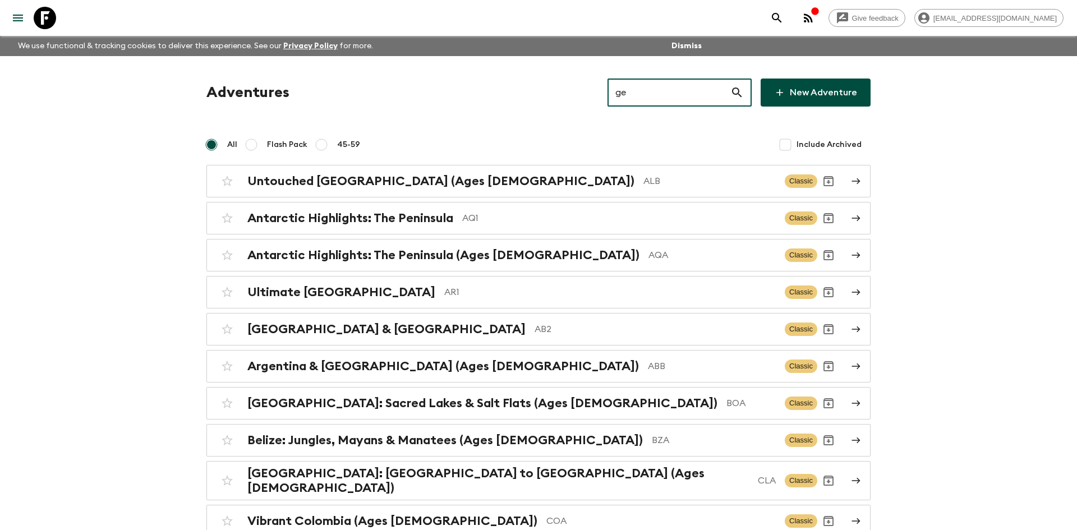
type input "ge1"
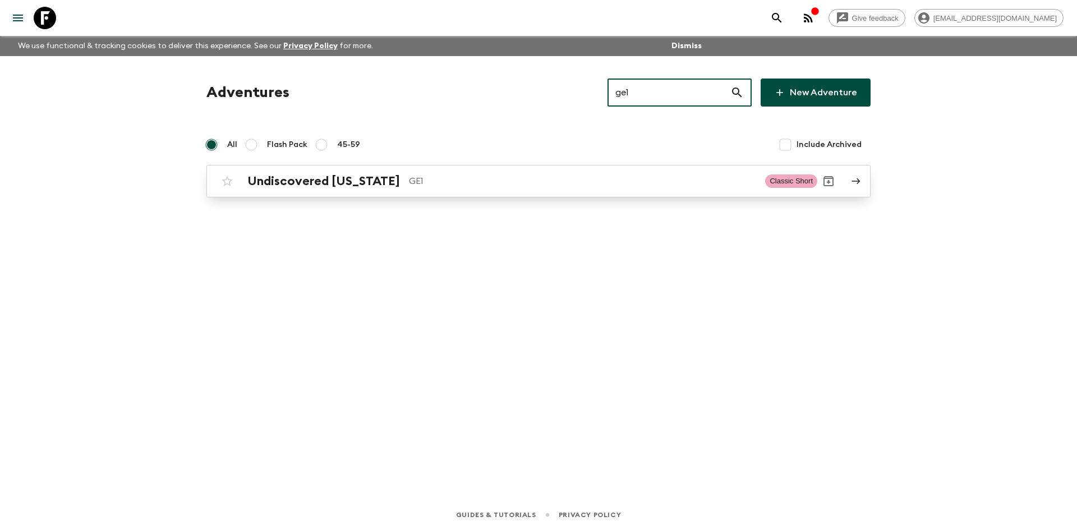
click at [306, 189] on div "Undiscovered [US_STATE] GE1 Classic Short" at bounding box center [516, 181] width 601 height 22
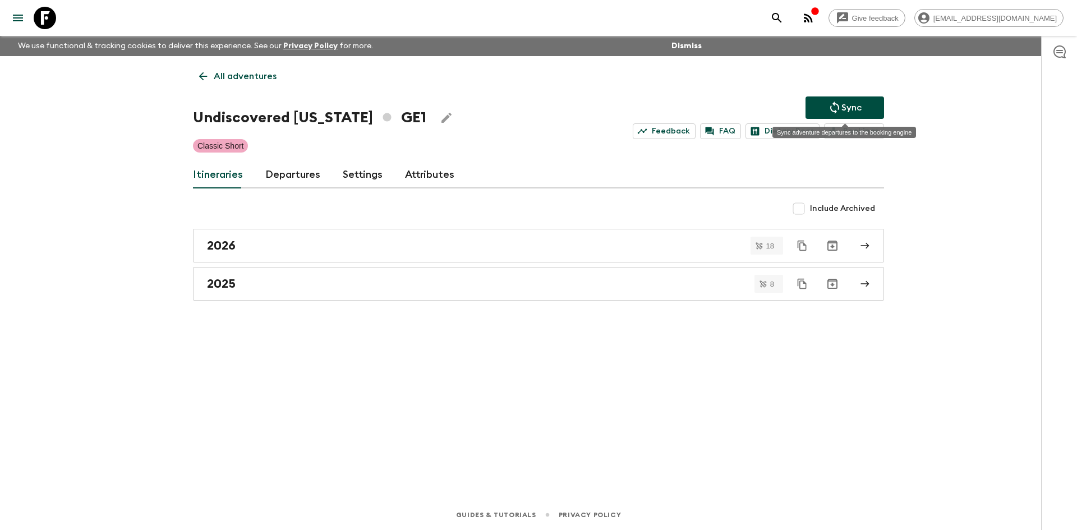
click at [850, 107] on p "Sync" at bounding box center [852, 107] width 20 height 13
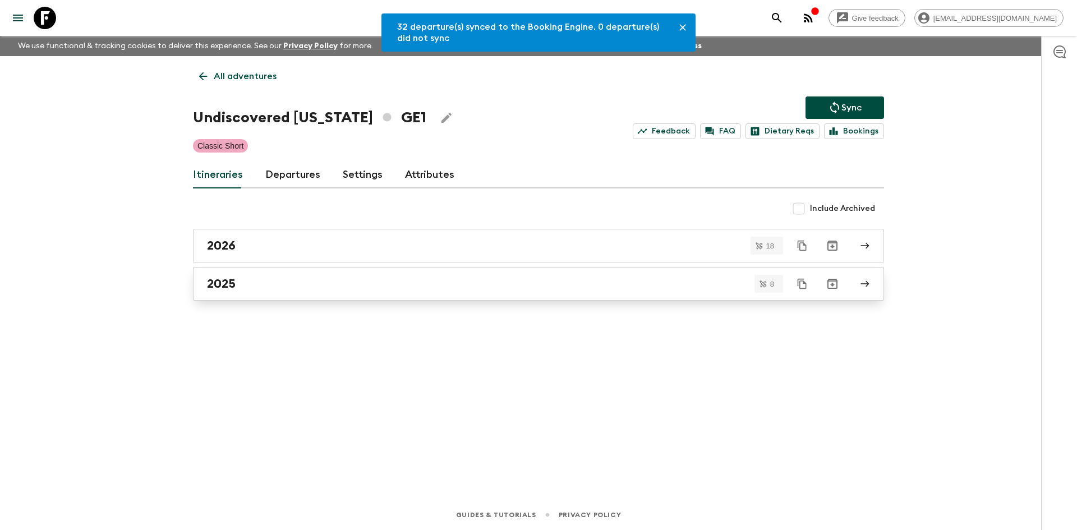
click at [261, 282] on div "2025" at bounding box center [528, 284] width 642 height 15
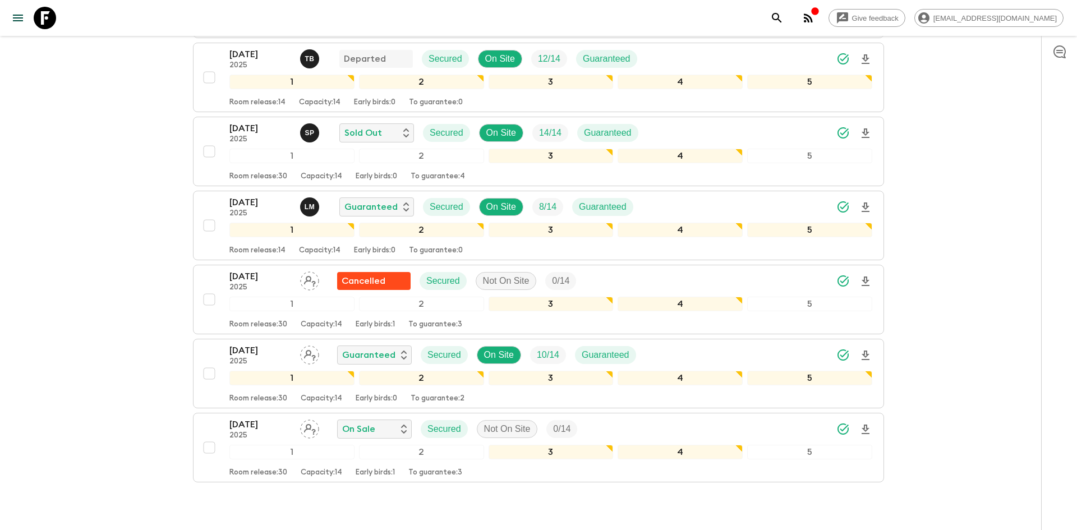
scroll to position [346, 0]
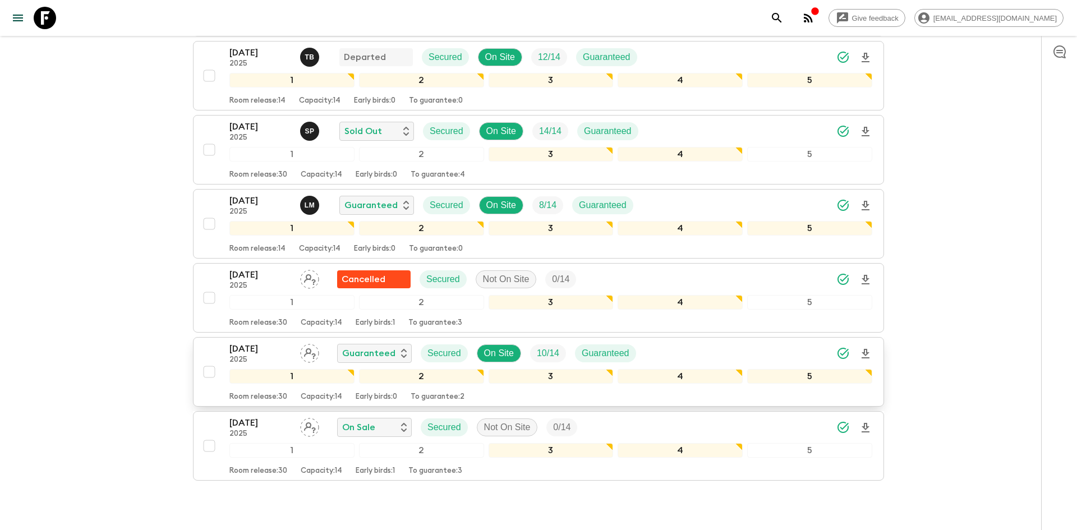
click at [865, 356] on icon "Download Onboarding" at bounding box center [865, 353] width 13 height 13
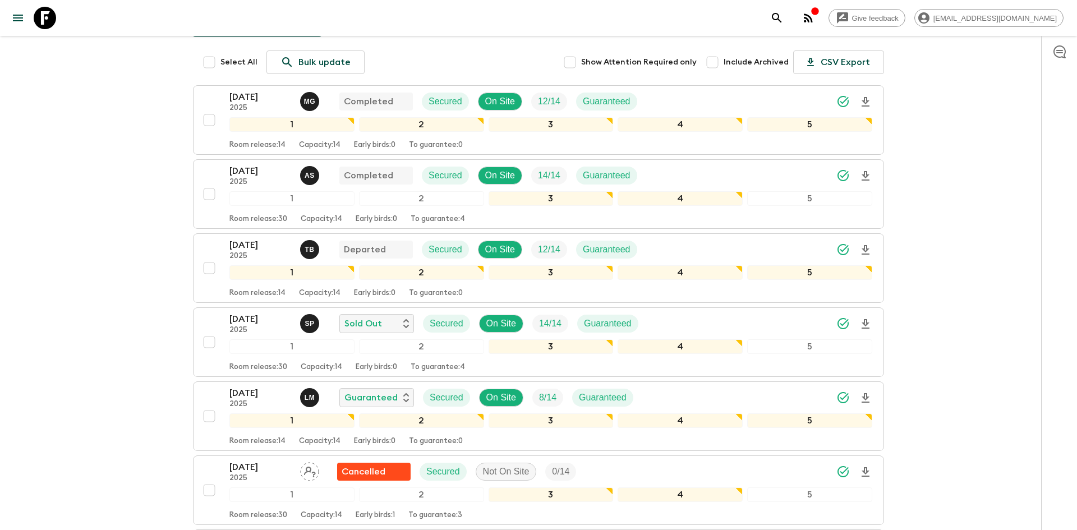
scroll to position [0, 0]
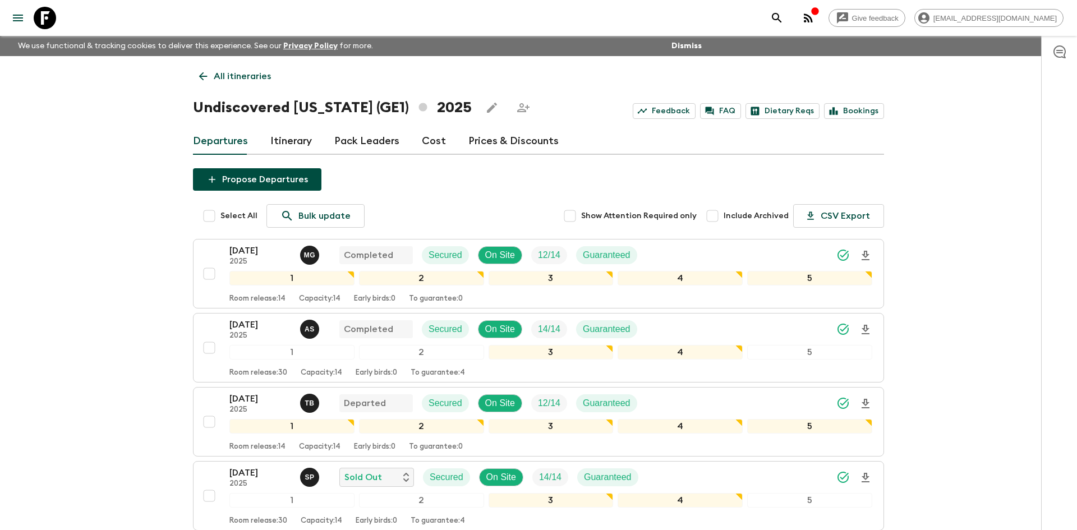
click at [265, 81] on p "All itineraries" at bounding box center [242, 76] width 57 height 13
